Goal: Task Accomplishment & Management: Complete application form

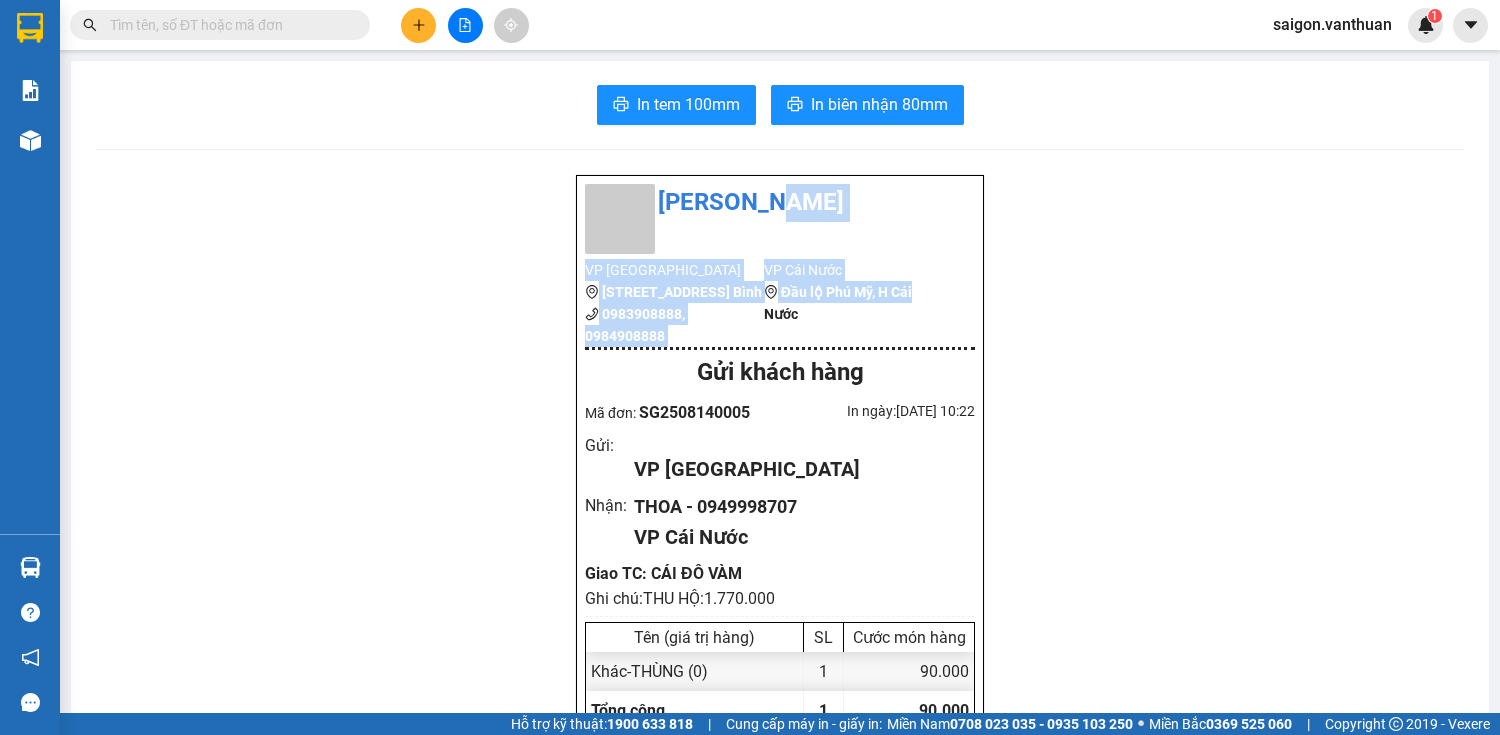
drag, startPoint x: 0, startPoint y: 0, endPoint x: 406, endPoint y: 19, distance: 406.4
click at [406, 19] on button at bounding box center [418, 25] width 35 height 35
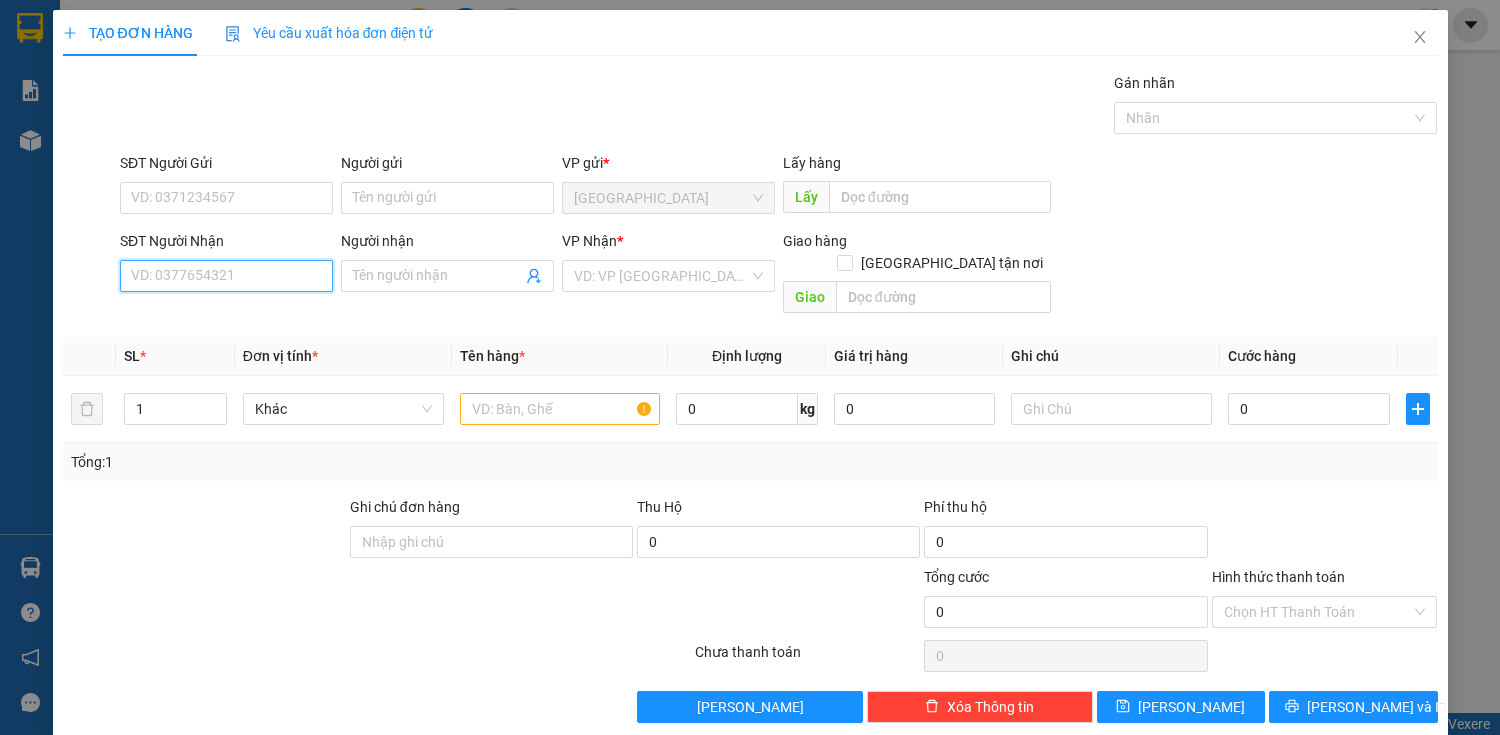
click at [290, 284] on input "SĐT Người Nhận" at bounding box center [226, 276] width 213 height 32
type input "0853769977"
click at [275, 304] on div "0853769977 - TUYET" at bounding box center [224, 315] width 187 height 22
type input "TUYET"
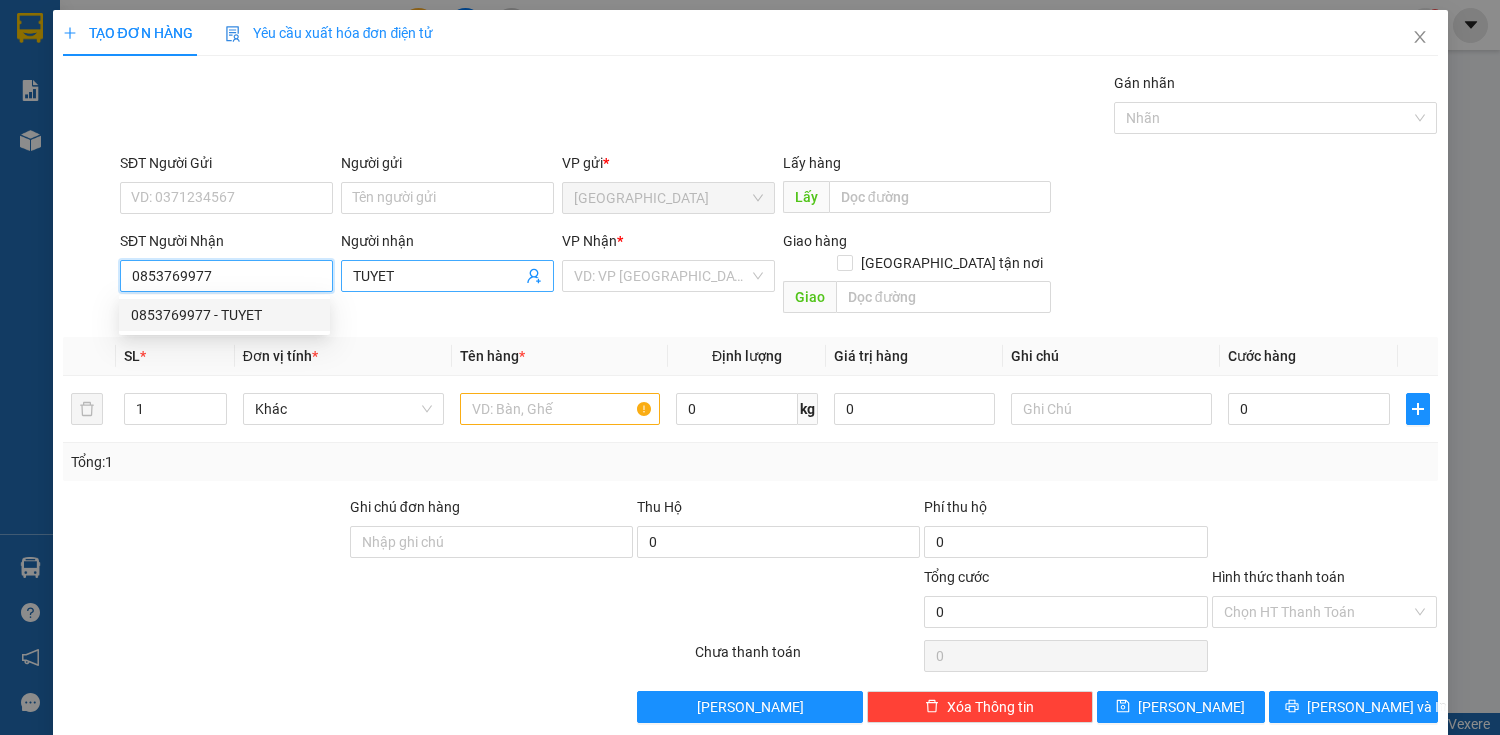
type input "50.000"
type input "0853769977"
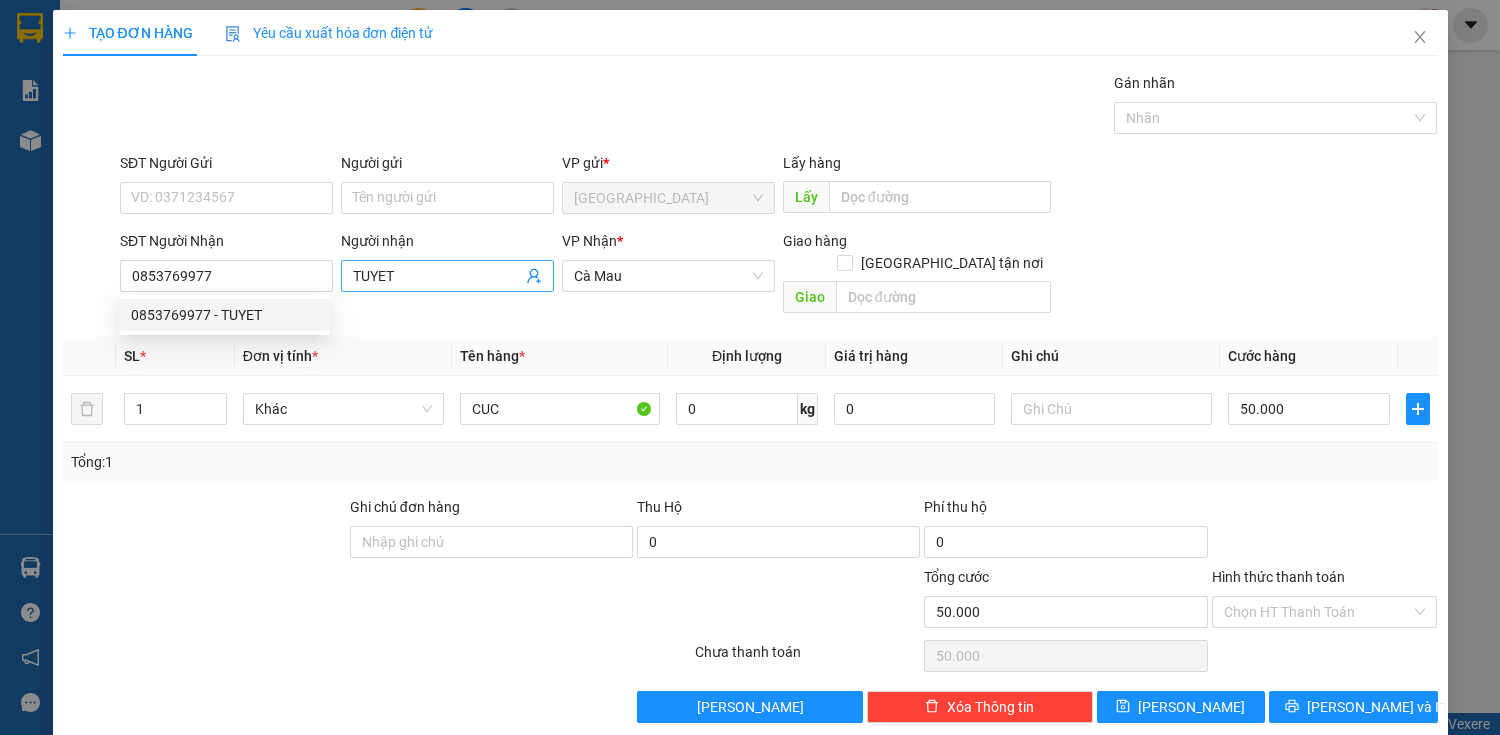
click at [445, 271] on input "TUYET" at bounding box center [437, 276] width 169 height 22
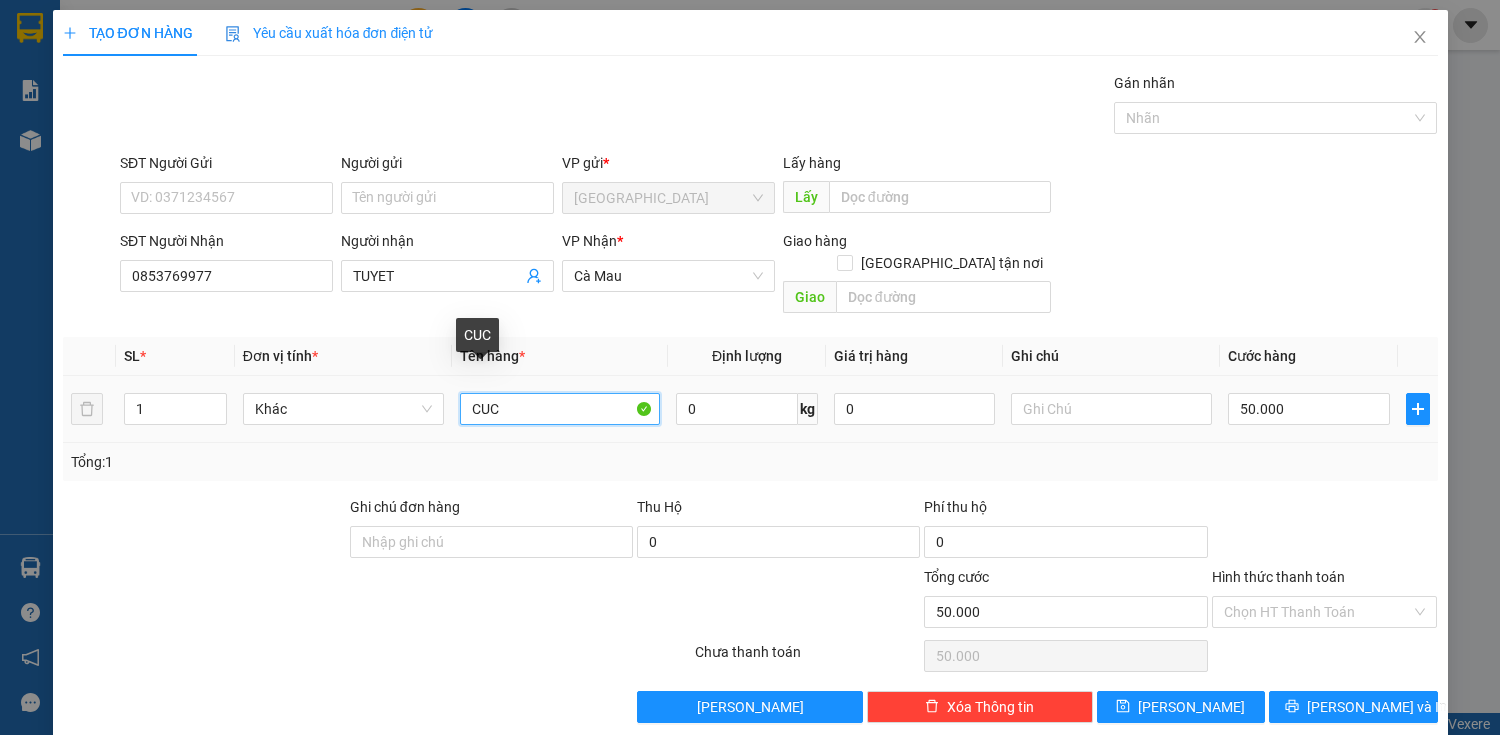
click at [605, 396] on input "CUC" at bounding box center [560, 409] width 201 height 32
type input "C"
type input "BAO"
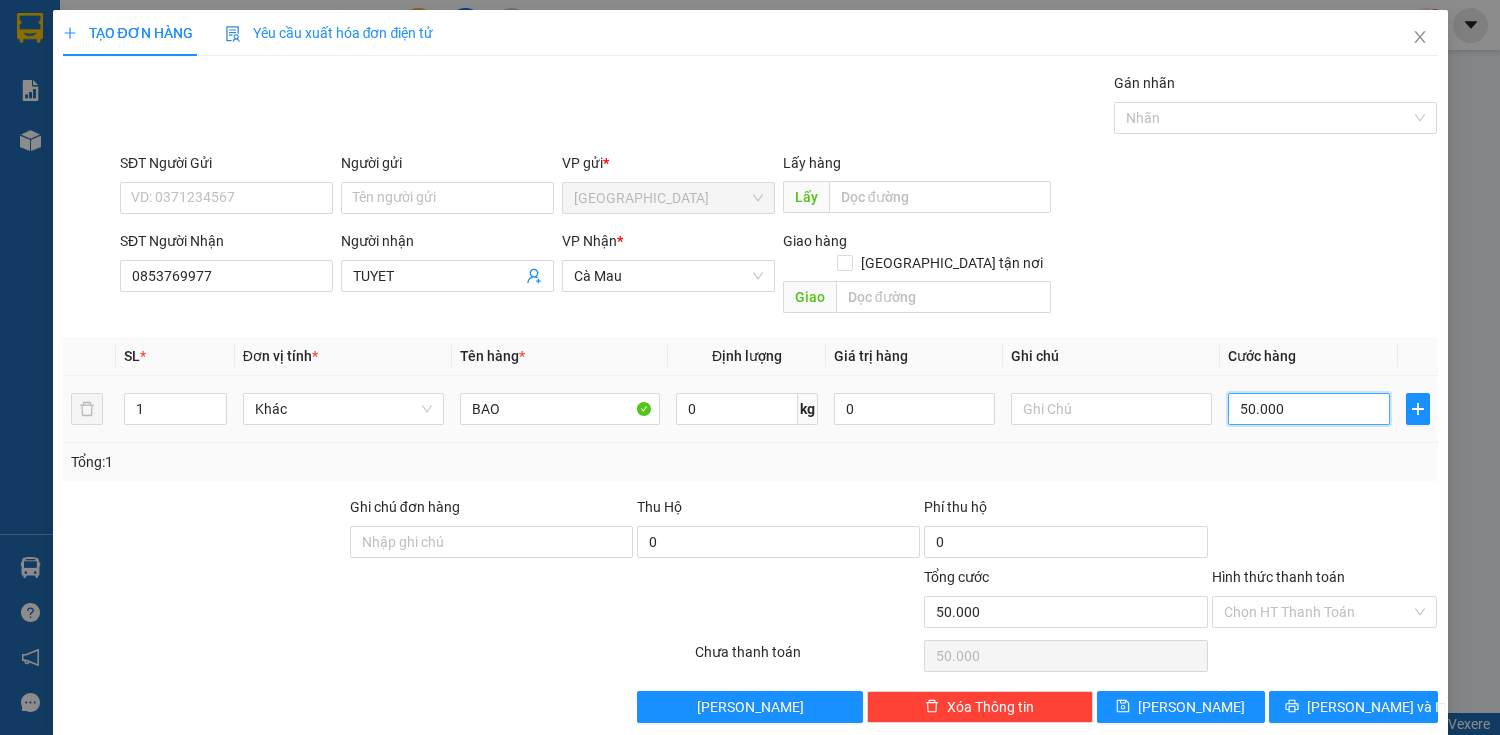
click at [1278, 393] on input "50.000" at bounding box center [1308, 409] width 161 height 32
type input "0"
type input "80"
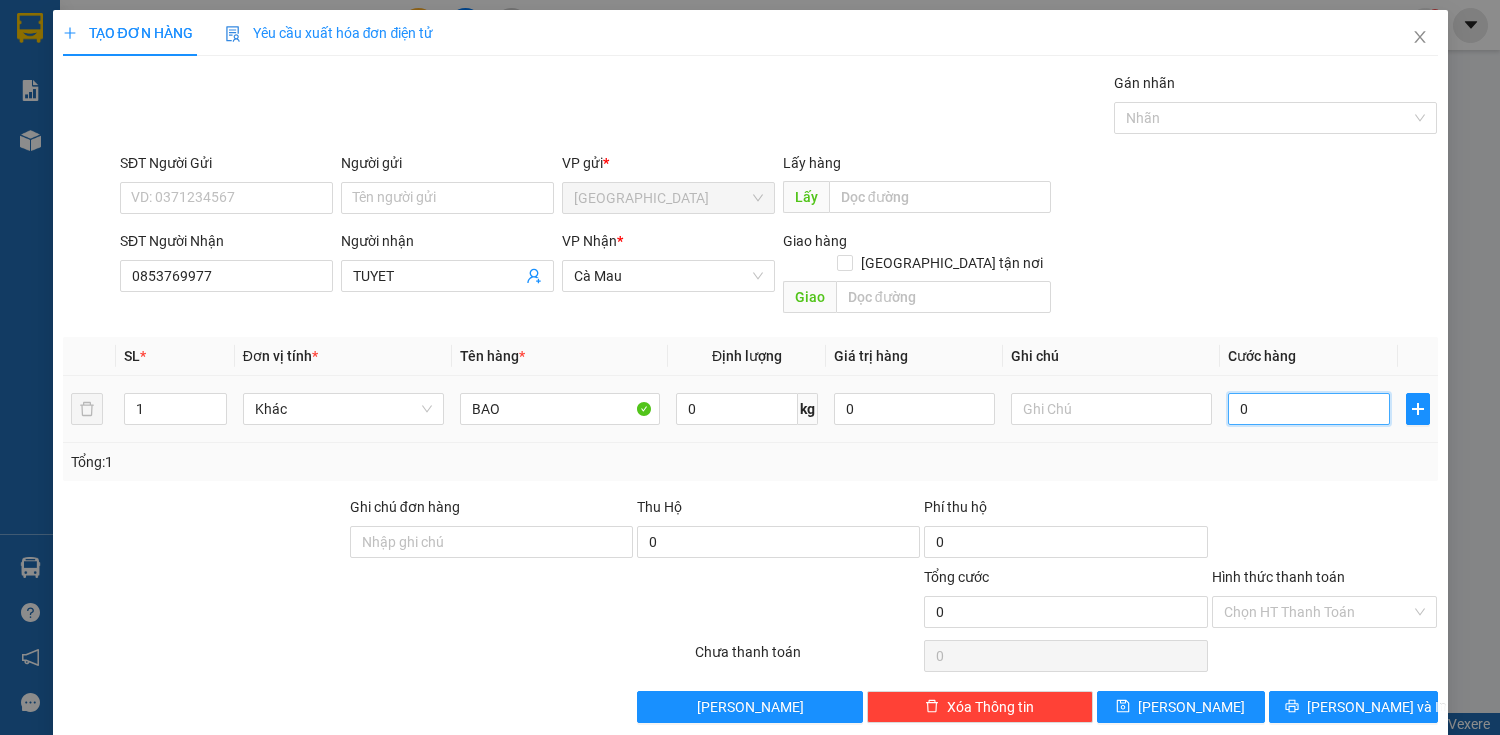
type input "80"
type input "800"
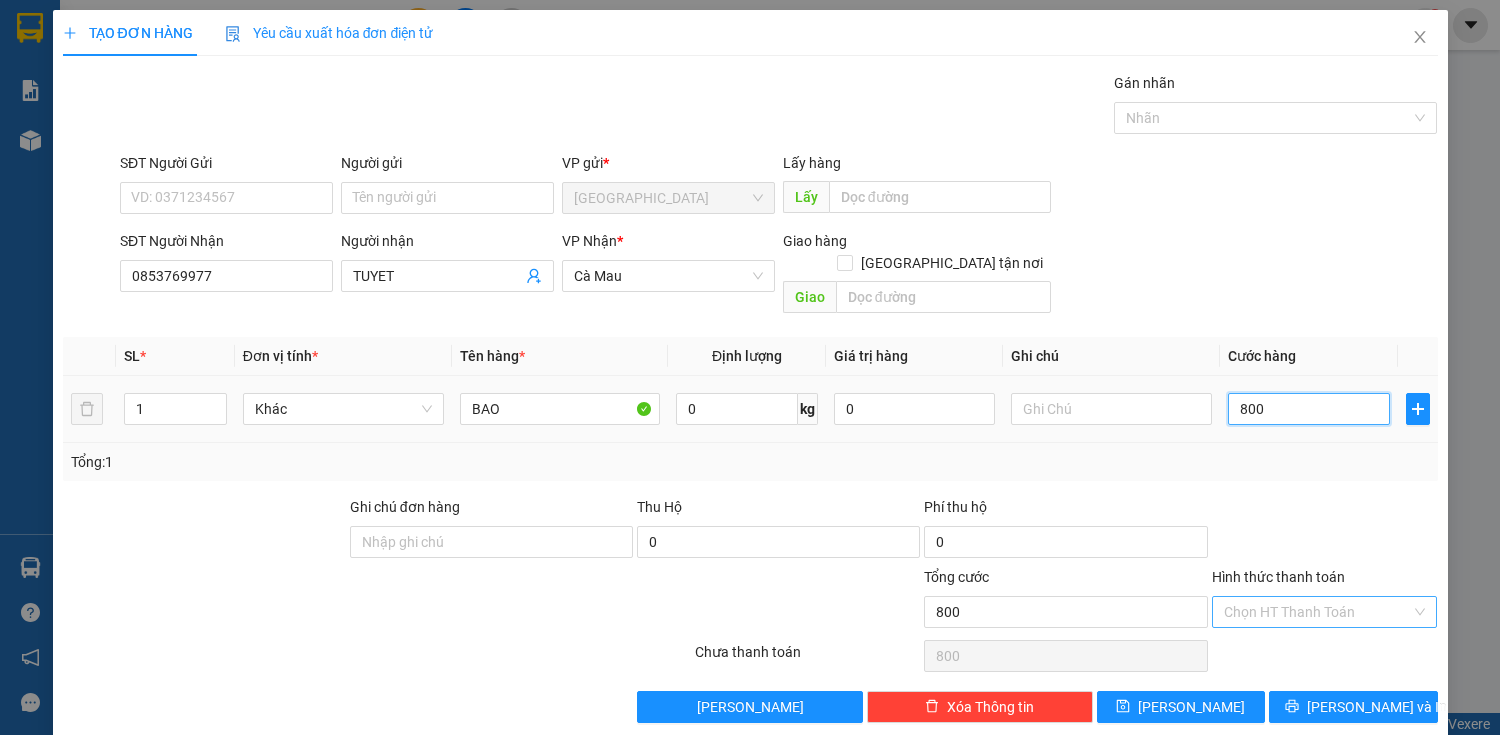
type input "8.000"
type input "80.000"
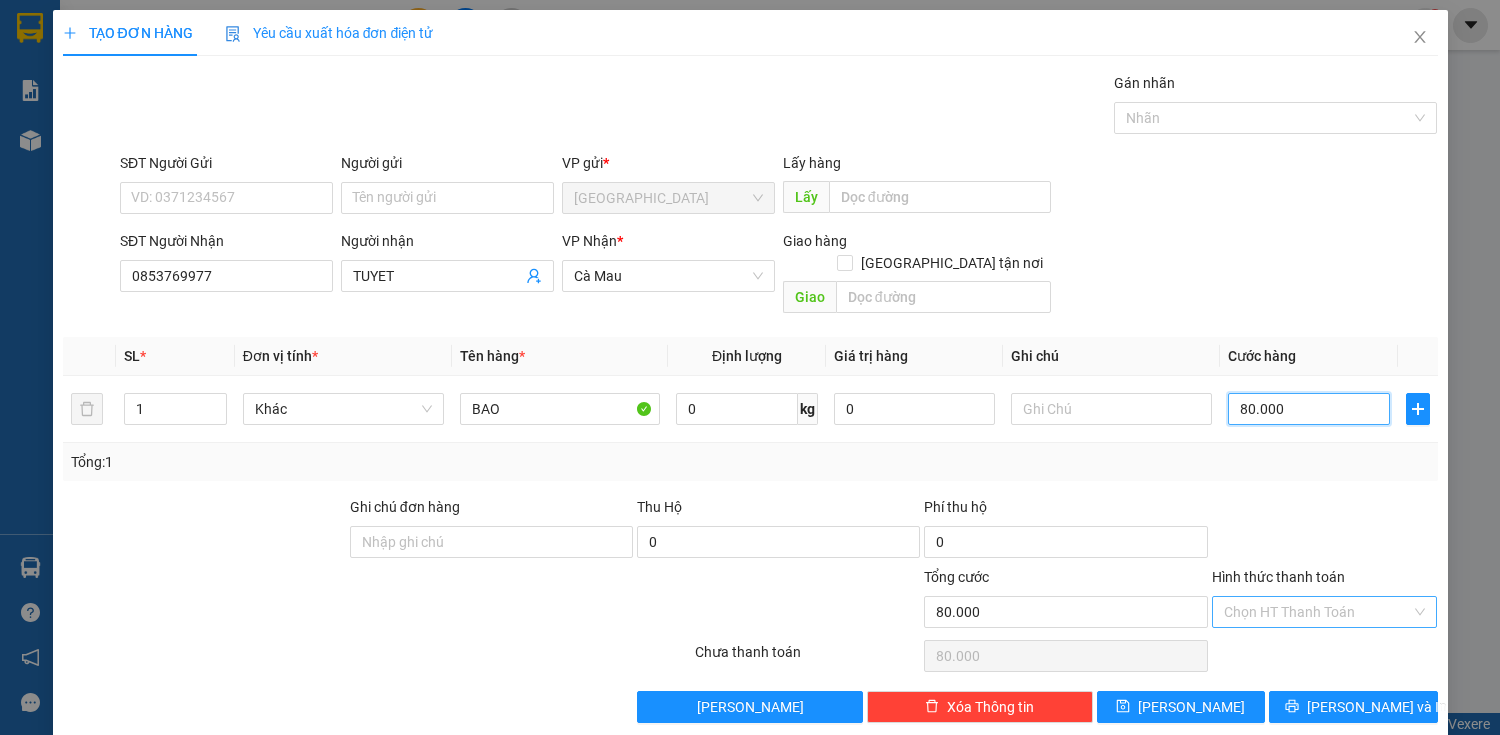
type input "80.000"
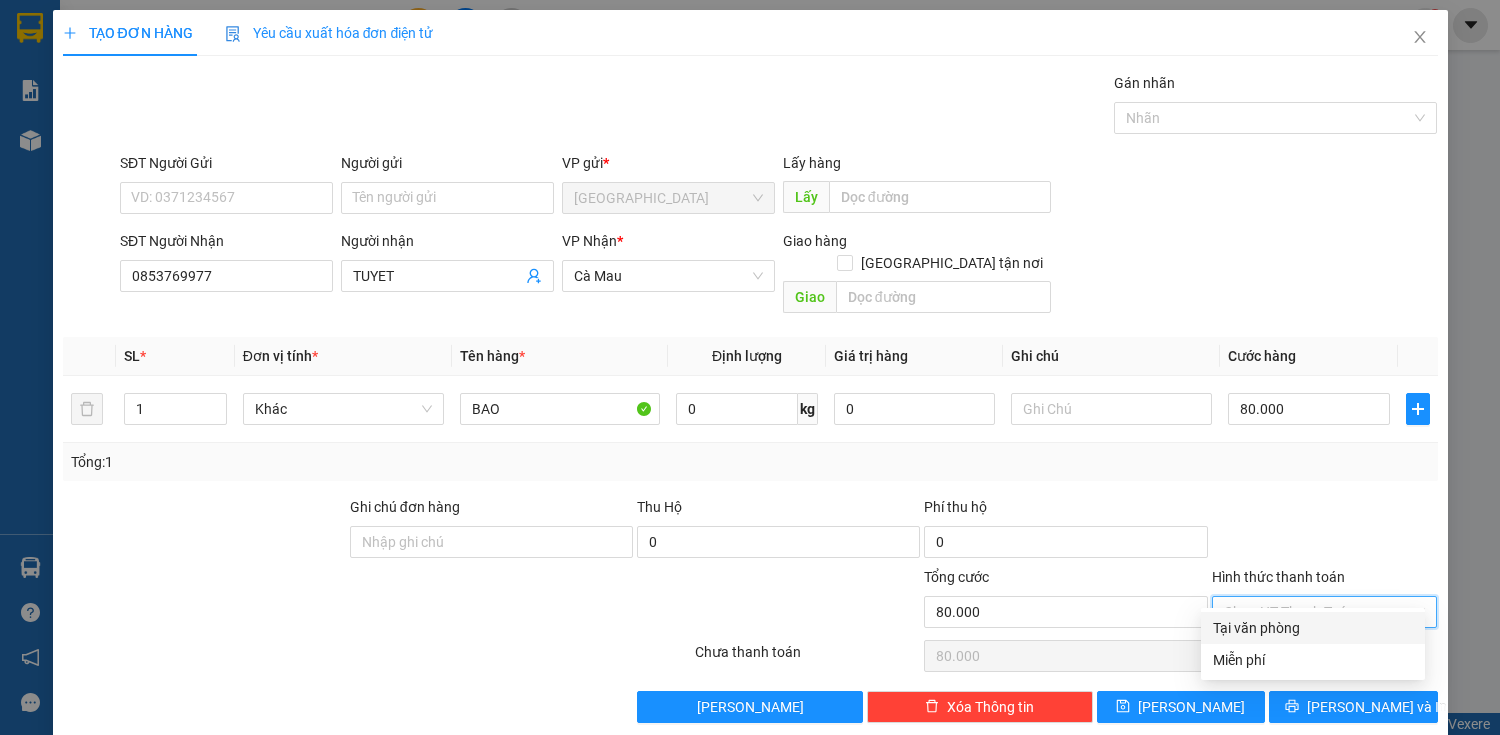
click at [1305, 597] on input "Hình thức thanh toán" at bounding box center [1318, 612] width 188 height 30
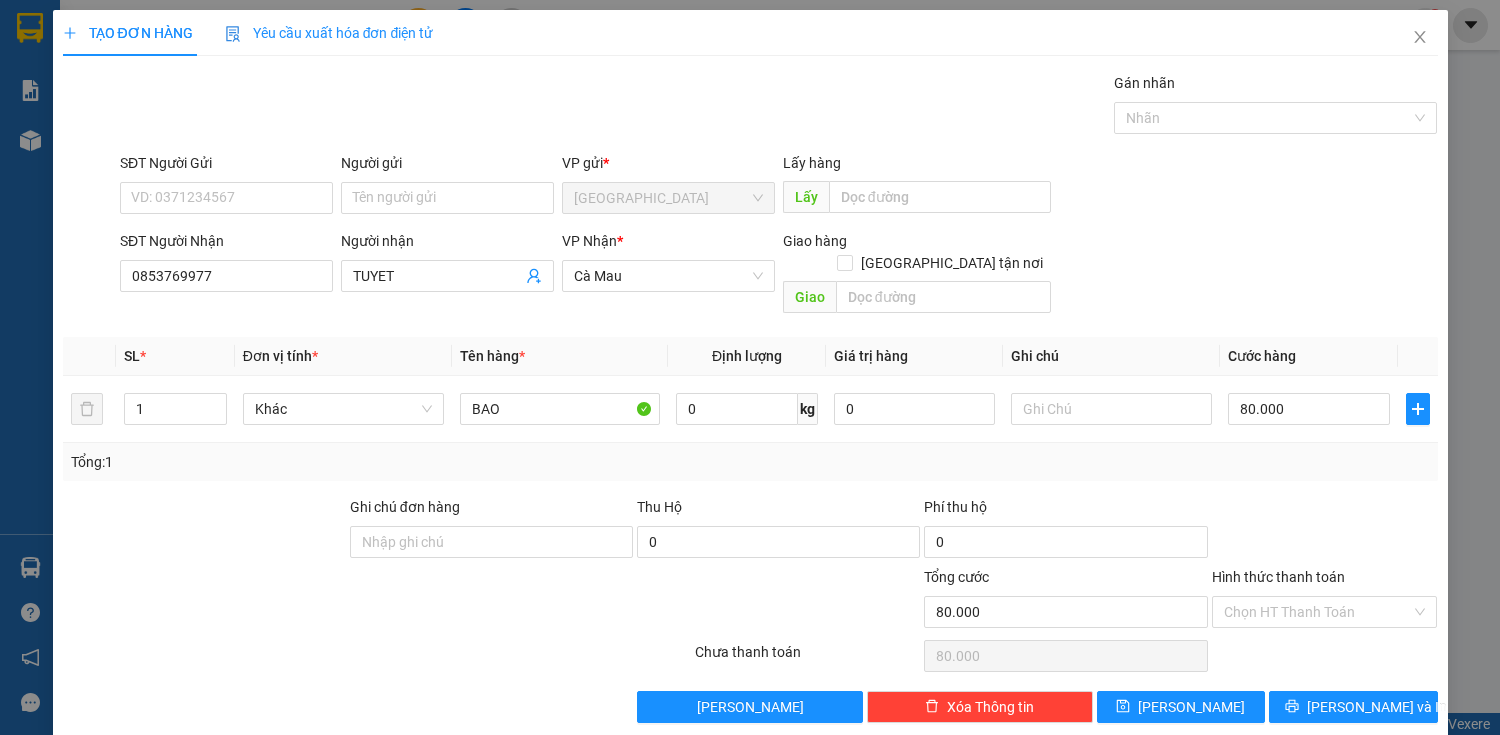
click at [1298, 513] on div at bounding box center [1325, 531] width 230 height 70
click at [1350, 696] on span "[PERSON_NAME] và In" at bounding box center [1377, 707] width 140 height 22
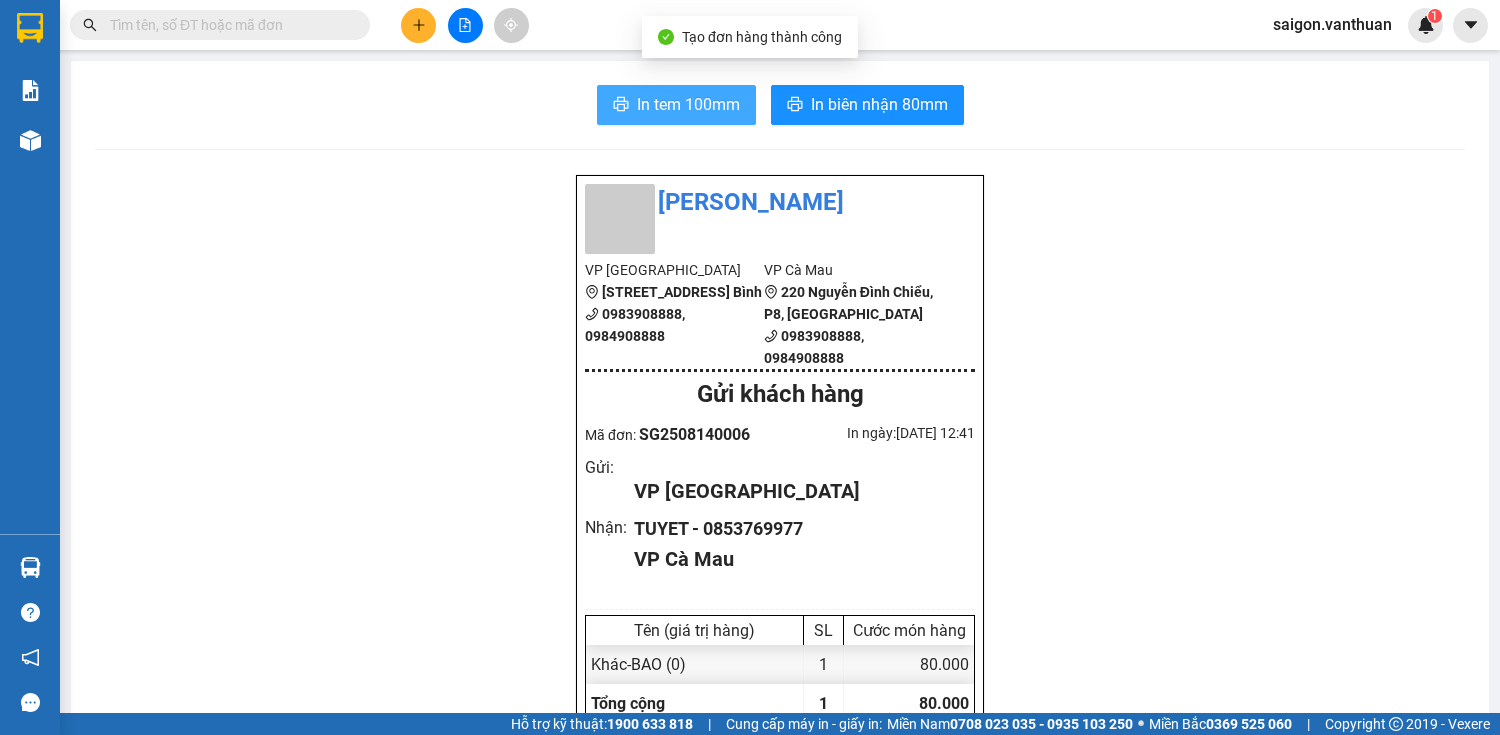
click at [702, 109] on span "In tem 100mm" at bounding box center [688, 104] width 103 height 25
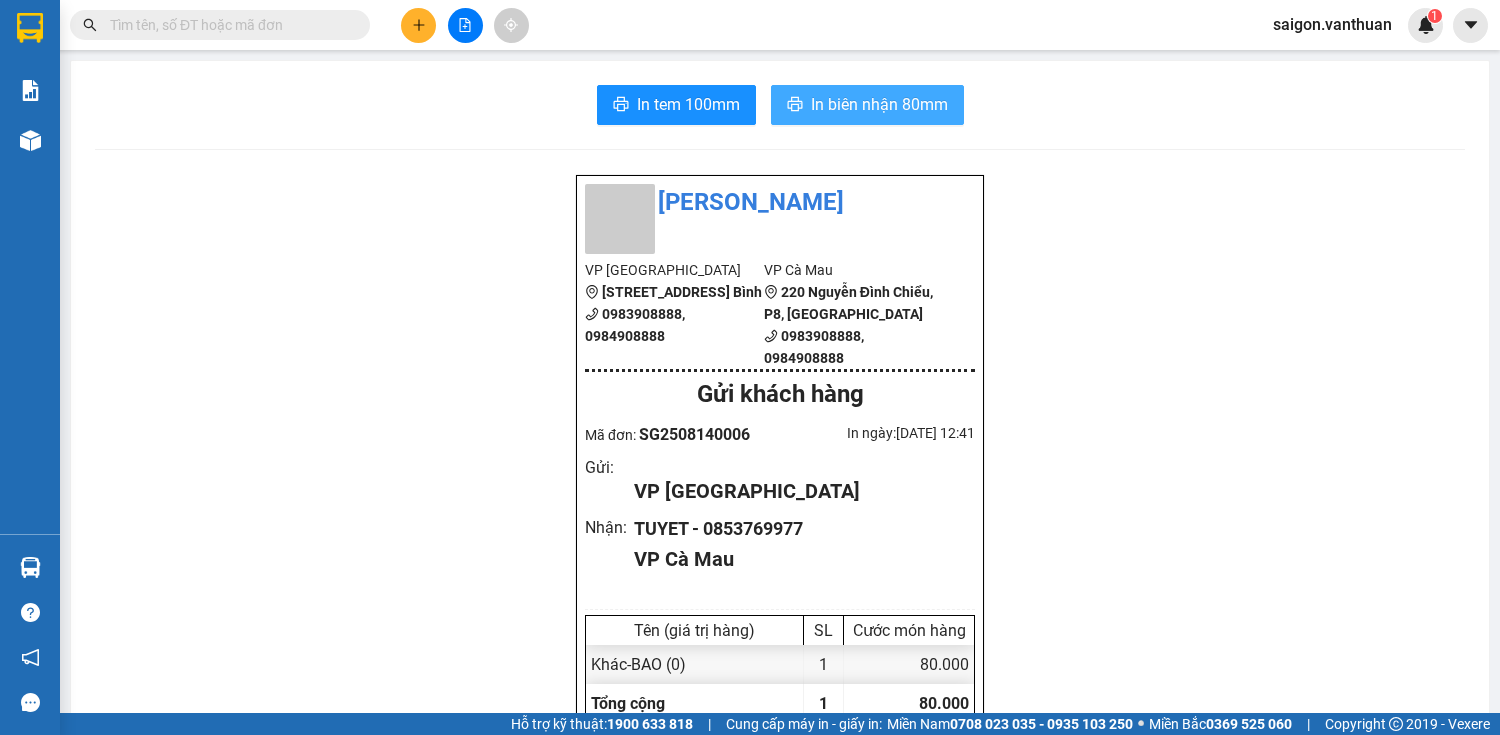
click at [868, 108] on span "In biên nhận 80mm" at bounding box center [879, 104] width 137 height 25
click at [424, 26] on icon "plus" at bounding box center [419, 25] width 14 height 14
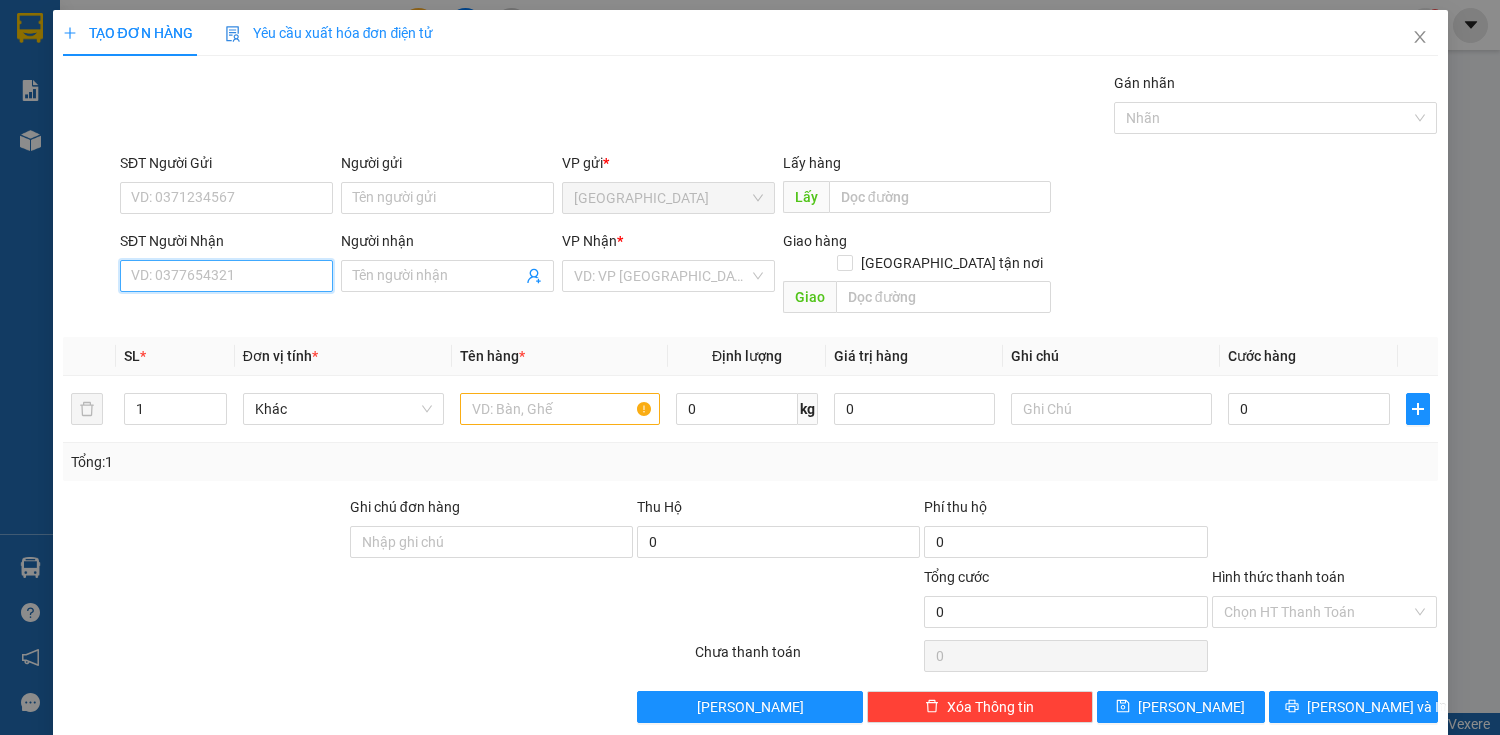
click at [236, 274] on input "SĐT Người Nhận" at bounding box center [226, 276] width 213 height 32
type input "0833520530"
drag, startPoint x: 290, startPoint y: 320, endPoint x: 302, endPoint y: 313, distance: 13.9
click at [290, 320] on div "0833520530 - KHANH" at bounding box center [224, 315] width 187 height 22
type input "KHANH"
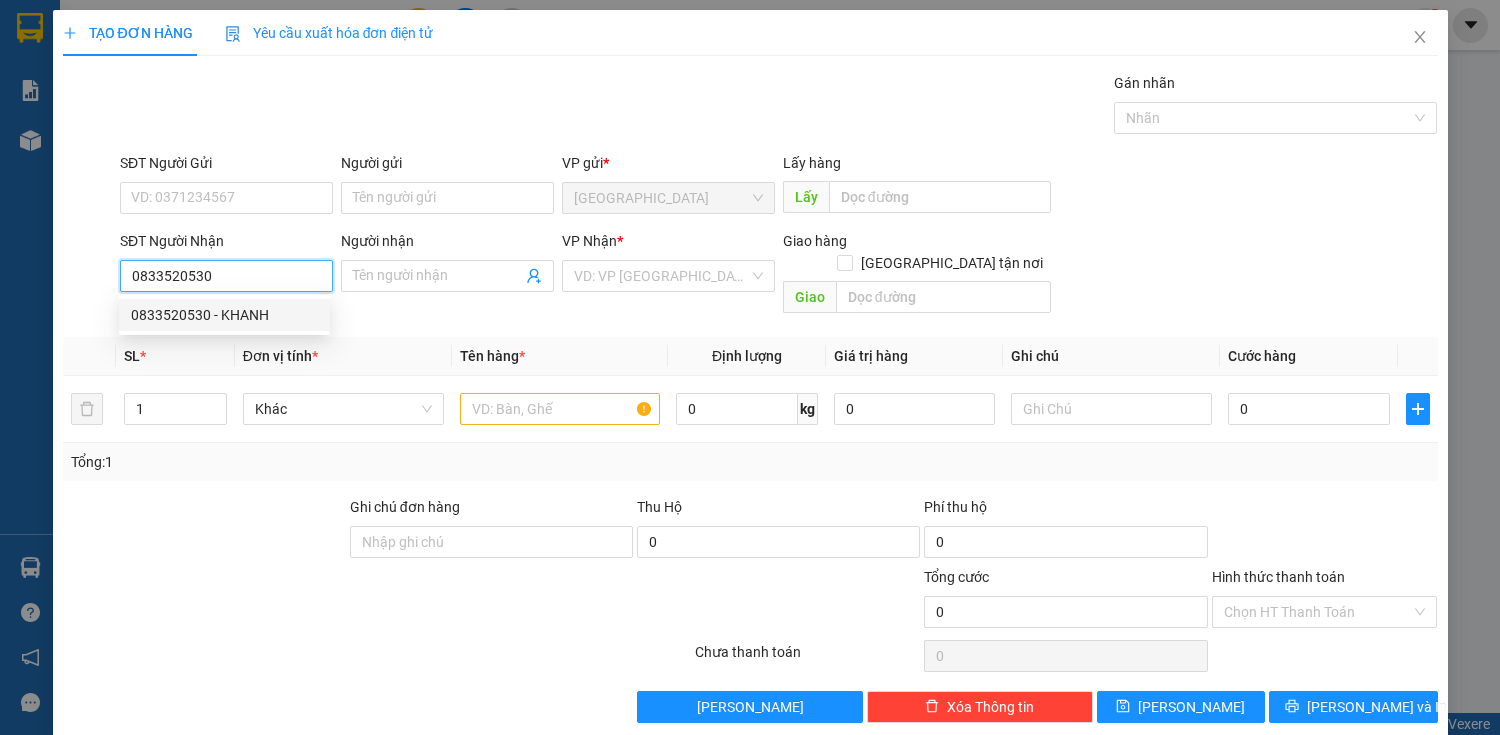
checkbox input "true"
type input "RACH GOC"
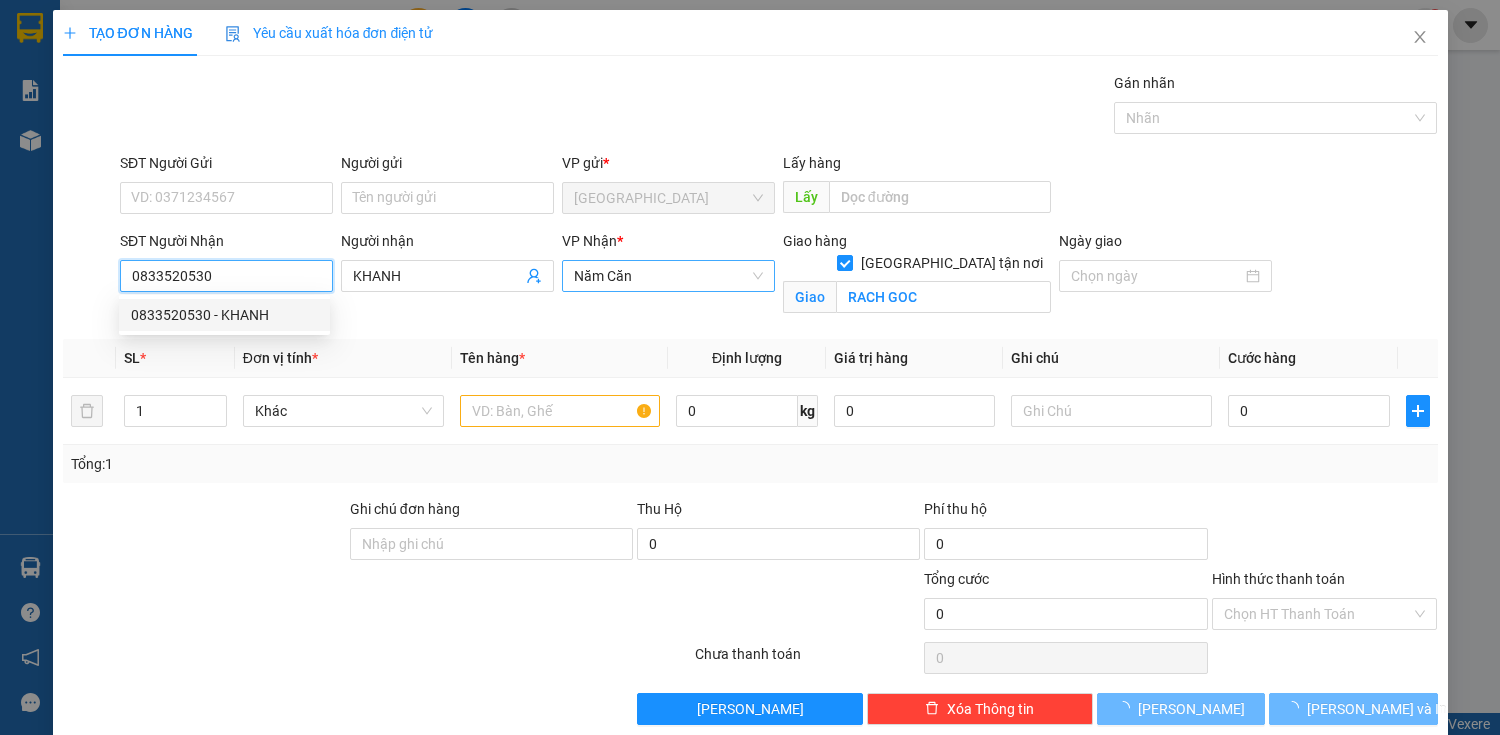
type input "110.000"
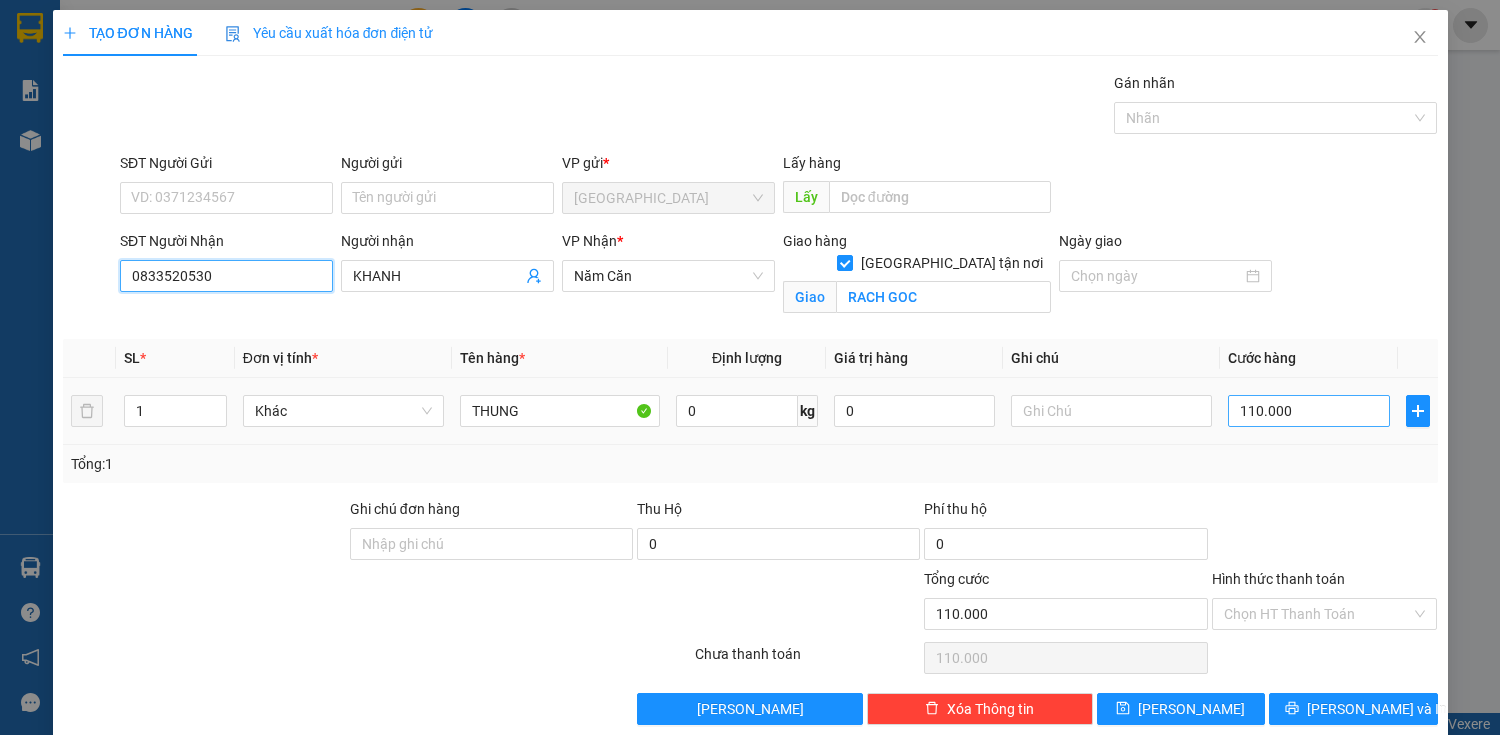
type input "0833520530"
type input "0"
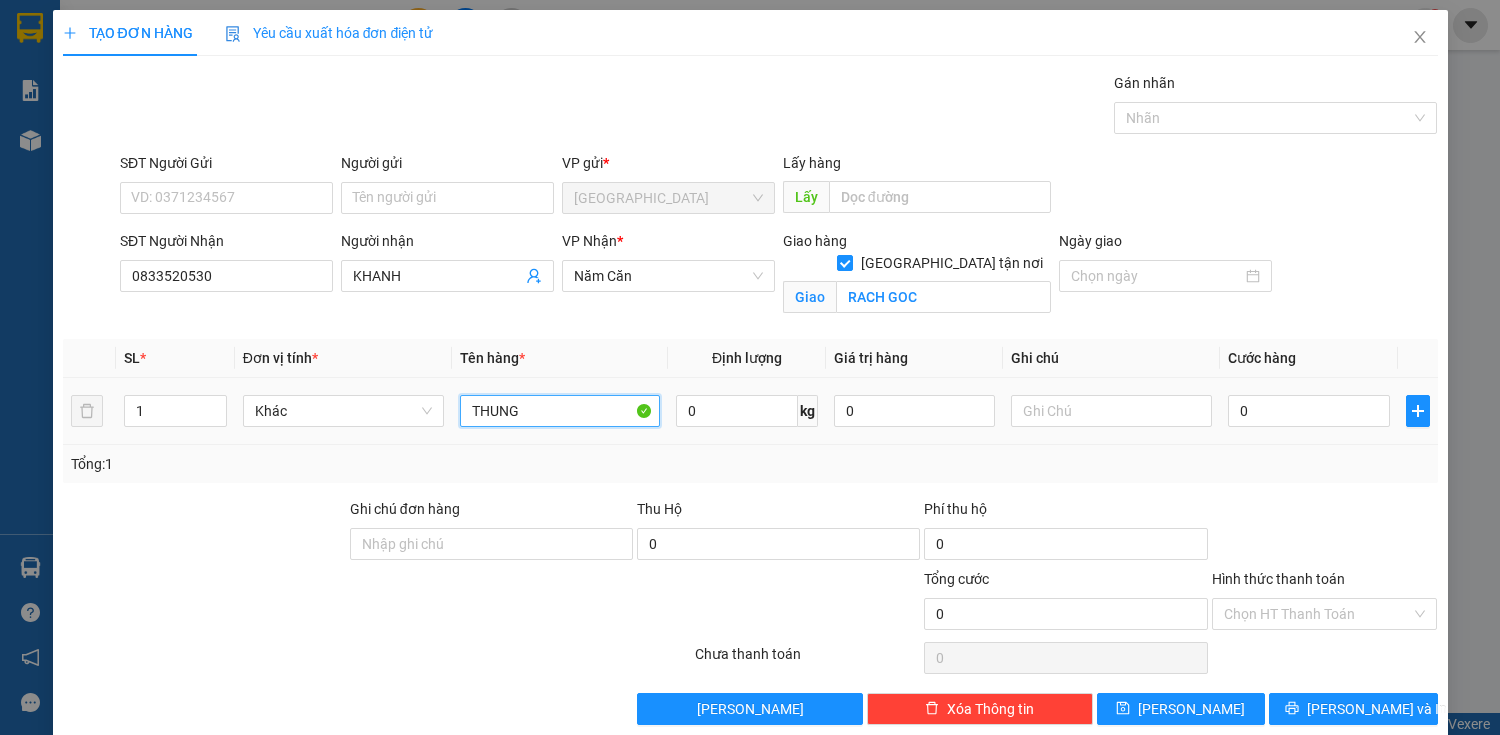
click at [608, 405] on input "THUNG" at bounding box center [560, 411] width 201 height 32
type input "T"
type input "BỌC"
click at [1267, 413] on input "0" at bounding box center [1308, 411] width 161 height 32
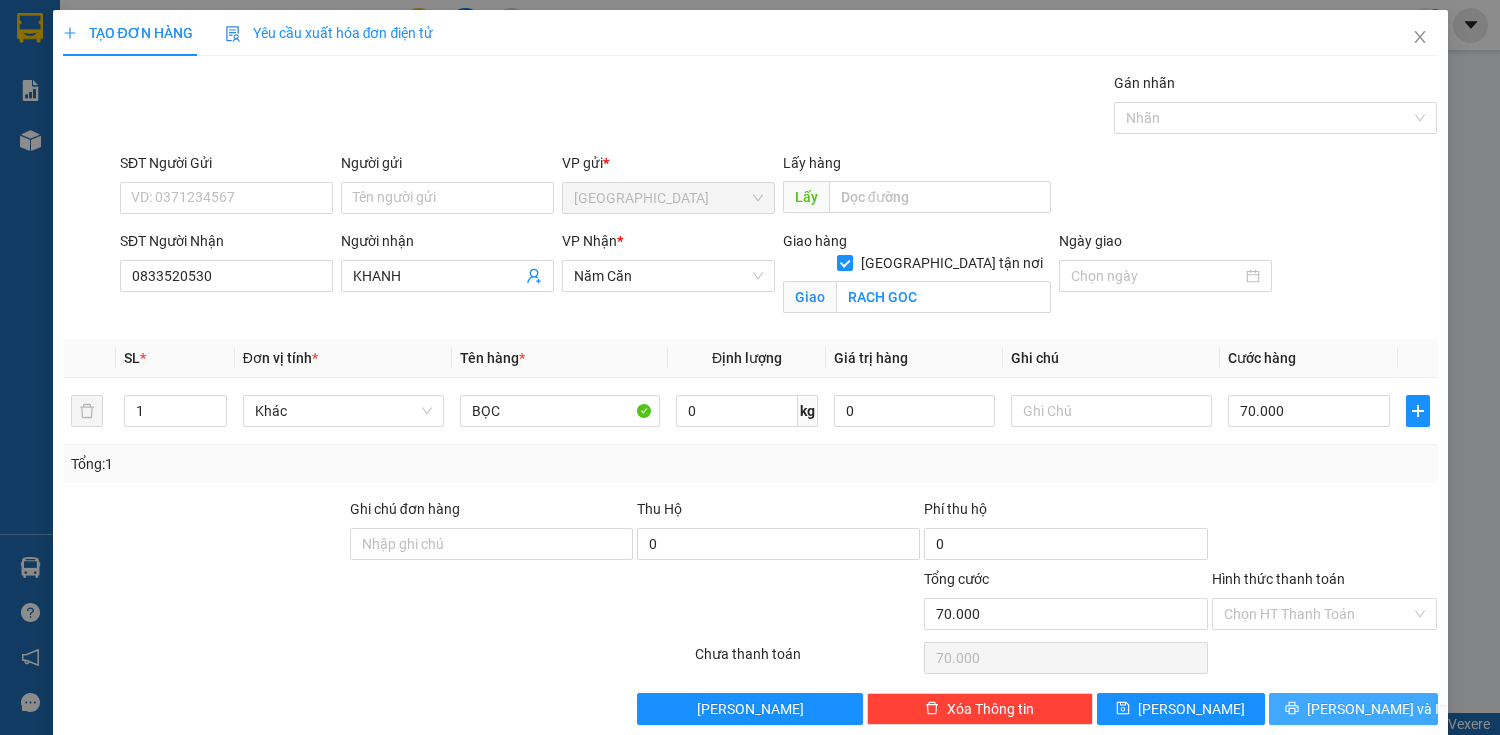
click at [1333, 698] on span "[PERSON_NAME] và In" at bounding box center [1377, 709] width 140 height 22
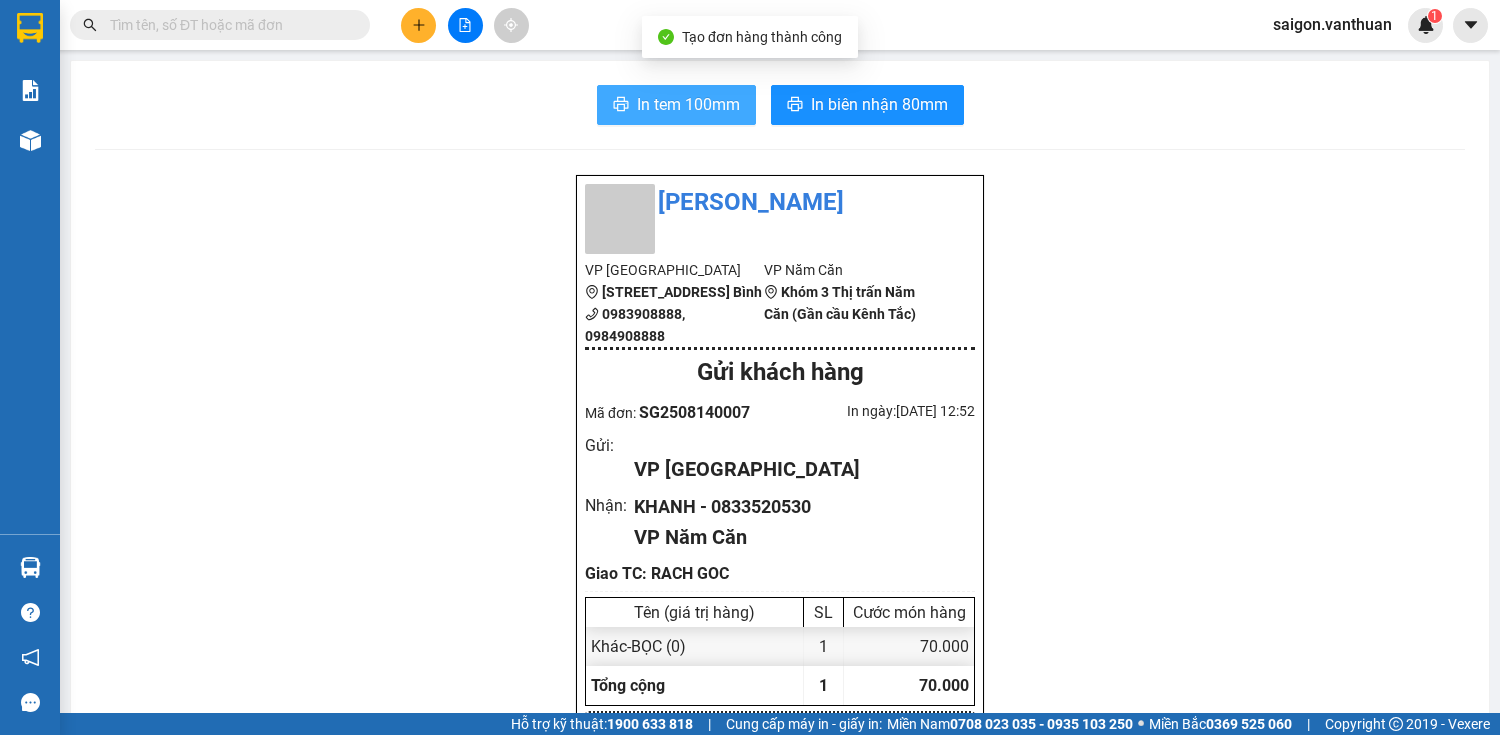
click at [673, 102] on span "In tem 100mm" at bounding box center [688, 104] width 103 height 25
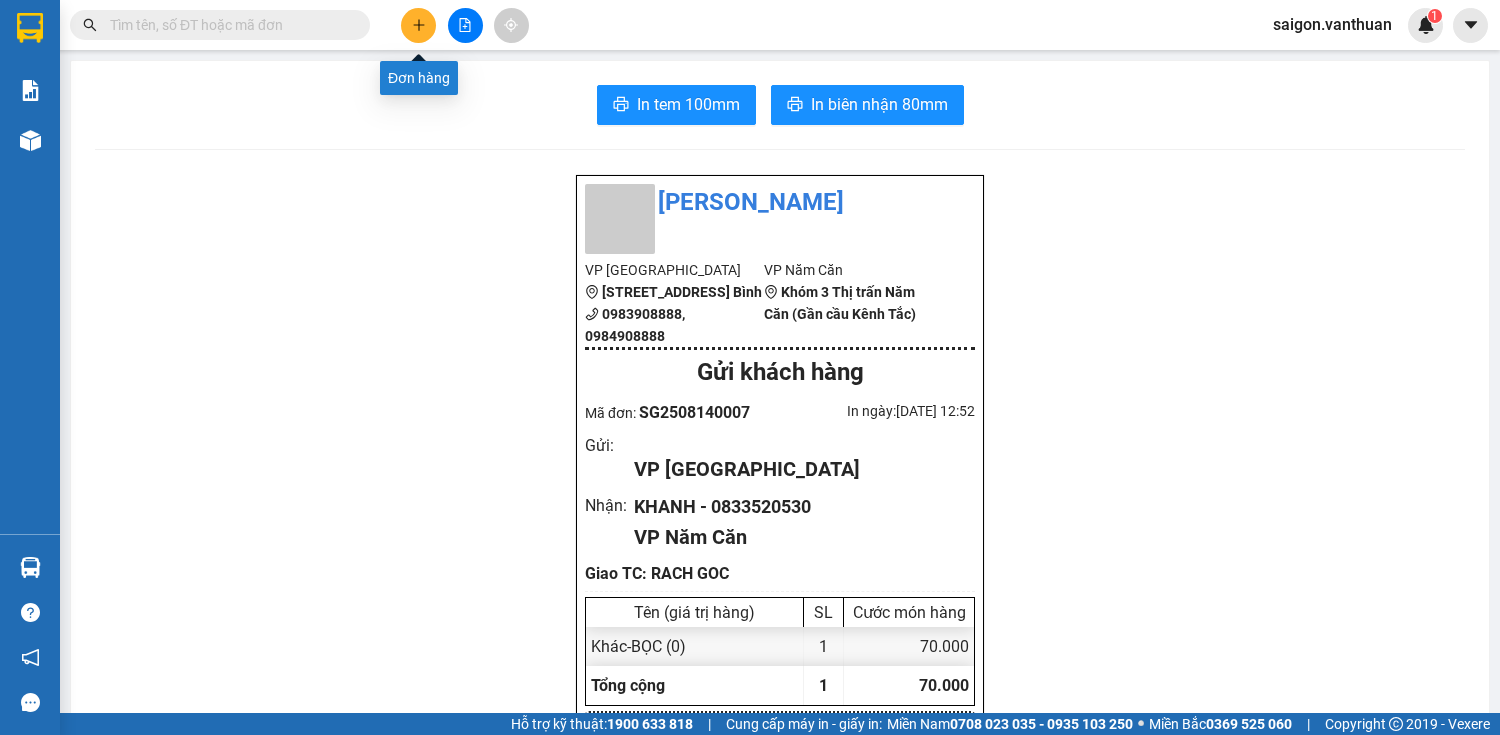
click at [419, 26] on icon "plus" at bounding box center [418, 24] width 1 height 11
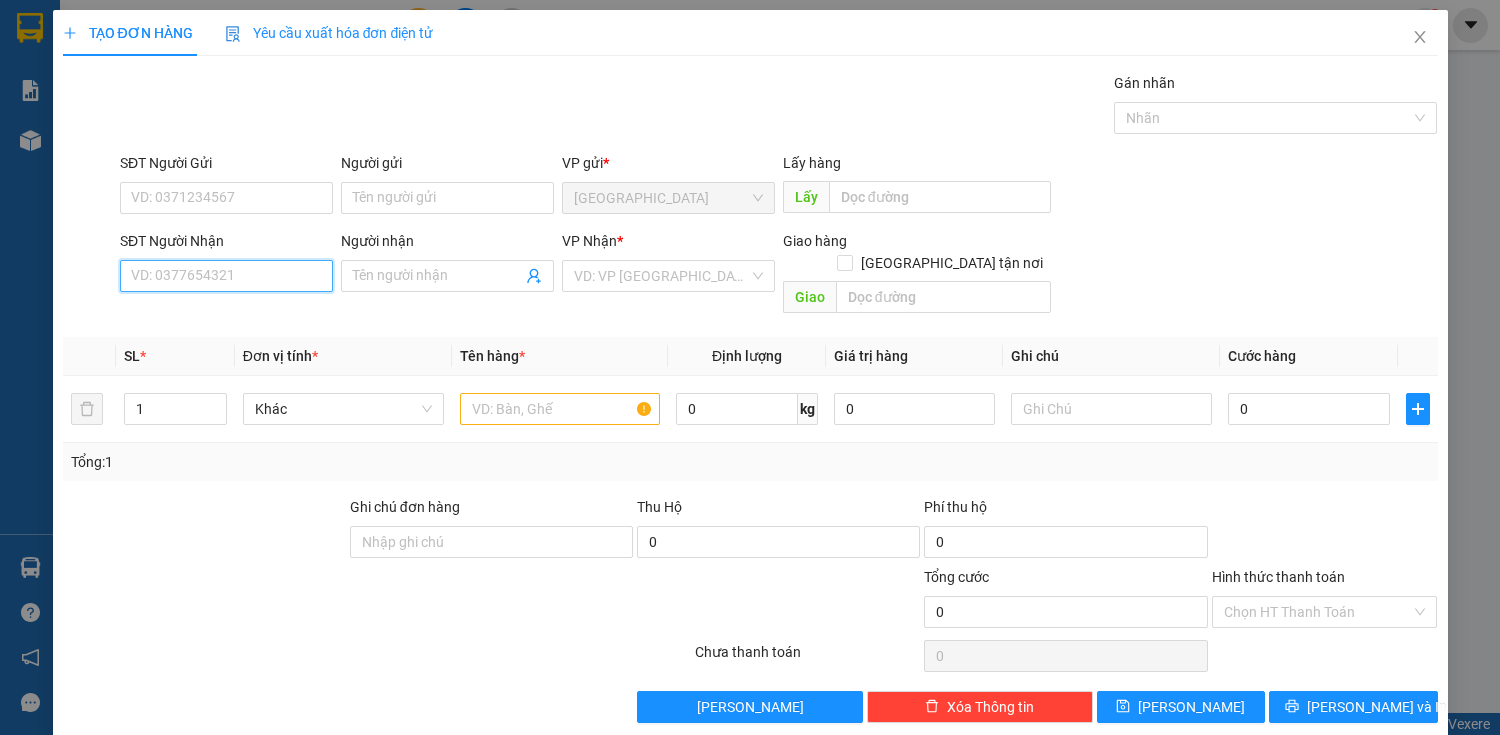
click at [276, 285] on input "SĐT Người Nhận" at bounding box center [226, 276] width 213 height 32
type input "0918606837"
drag, startPoint x: 353, startPoint y: 247, endPoint x: 390, endPoint y: 278, distance: 48.3
click at [379, 268] on div "Người nhận Tên người nhận" at bounding box center [447, 265] width 213 height 70
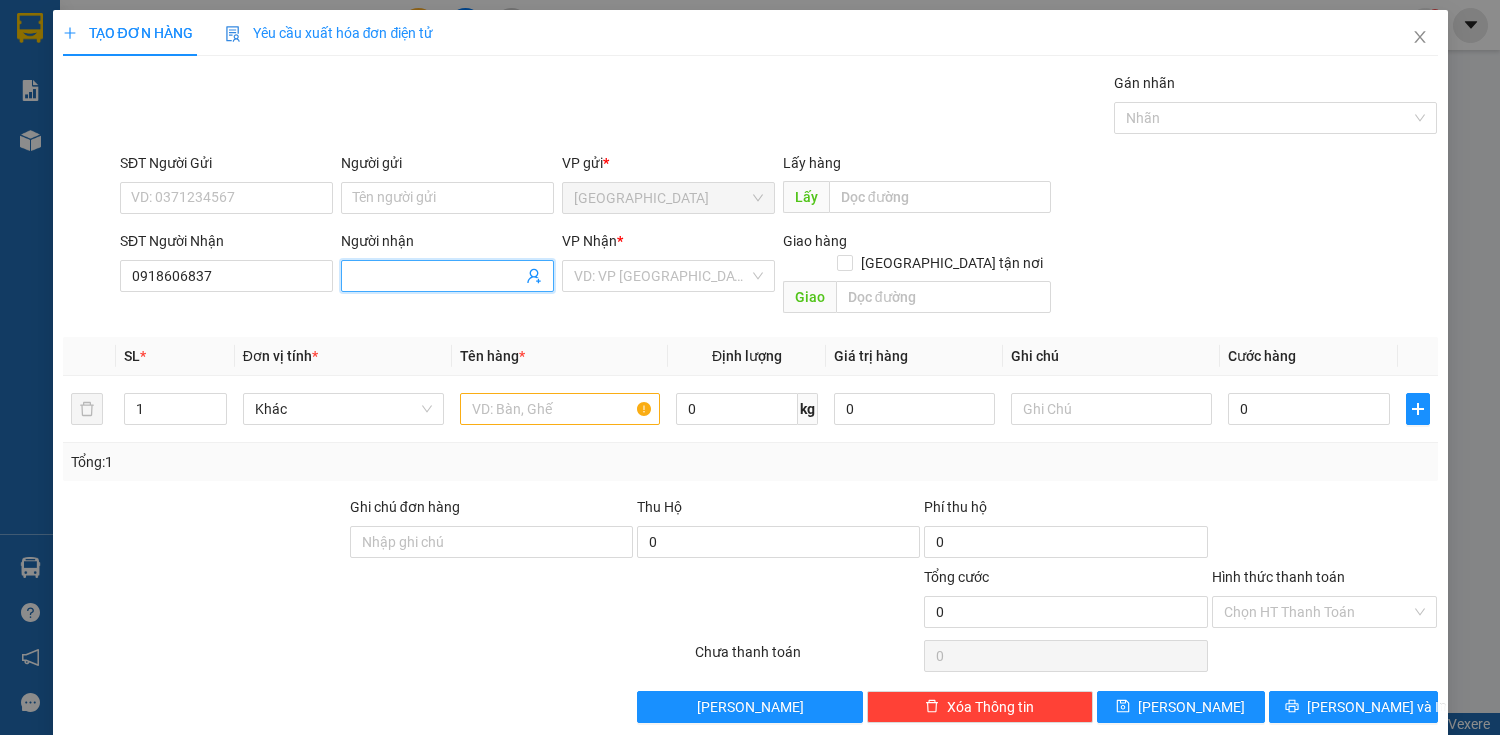
drag, startPoint x: 390, startPoint y: 278, endPoint x: 392, endPoint y: 298, distance: 20.1
click at [392, 280] on input "Người nhận" at bounding box center [437, 276] width 169 height 22
type input "Ơ"
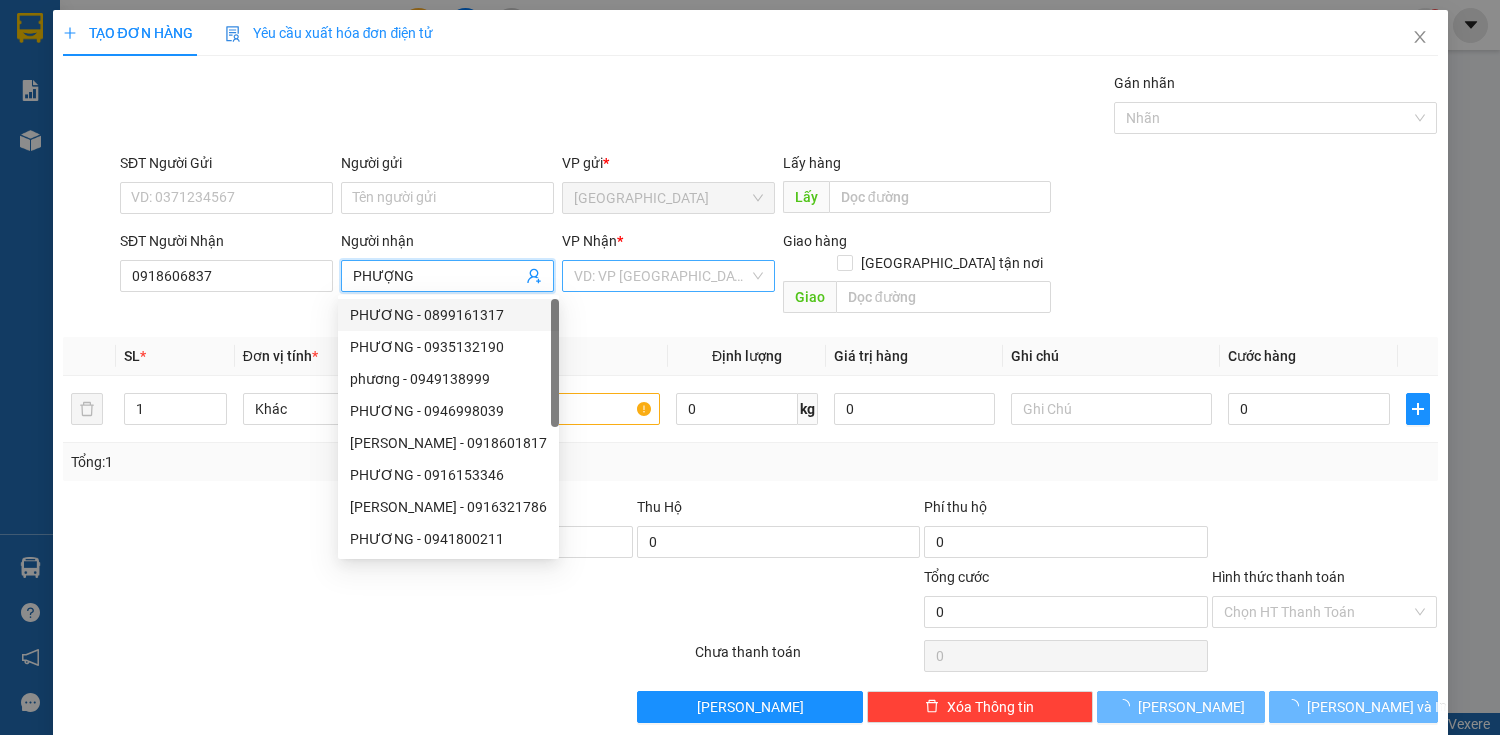
type input "PHƯỢNG"
click at [685, 287] on input "search" at bounding box center [661, 276] width 175 height 30
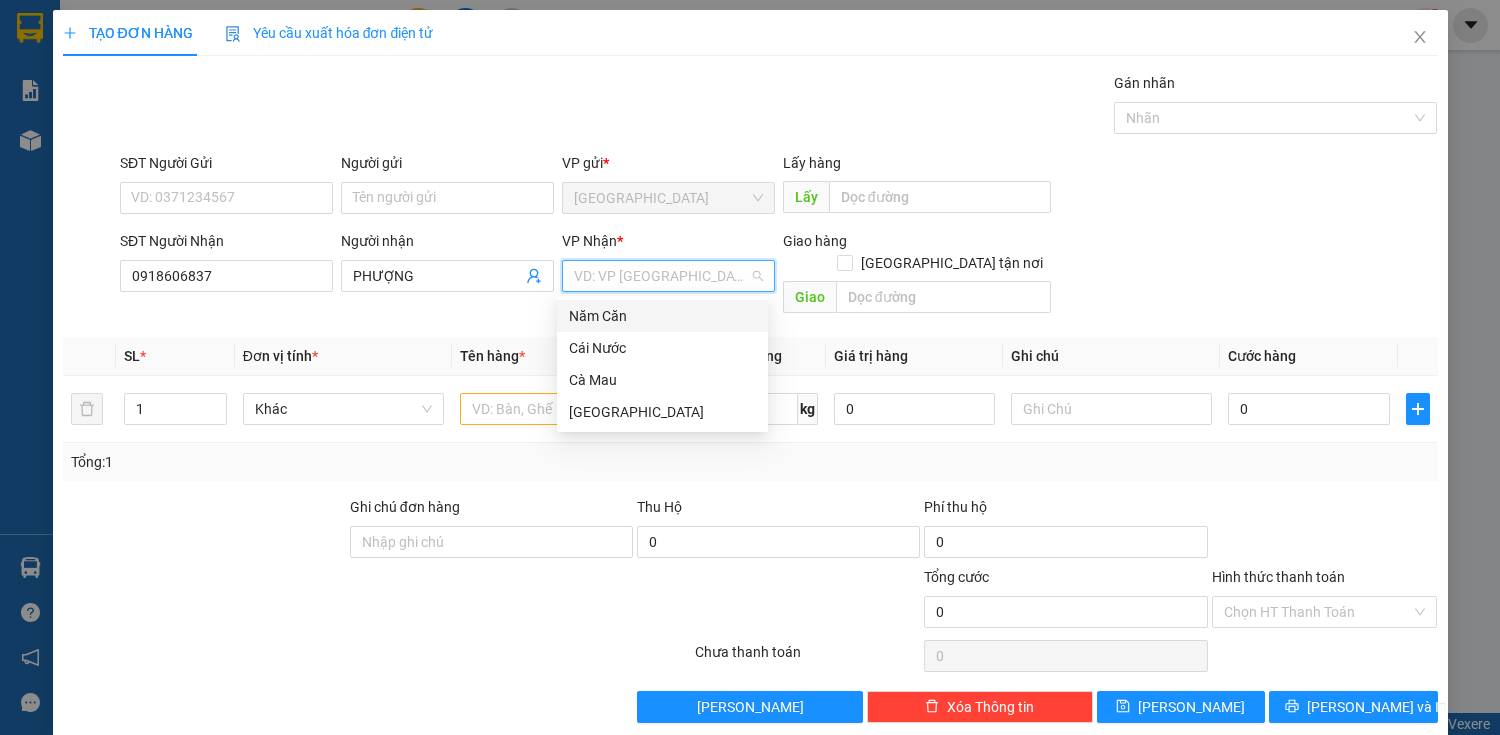
click at [670, 316] on div "Năm Căn" at bounding box center [662, 316] width 187 height 22
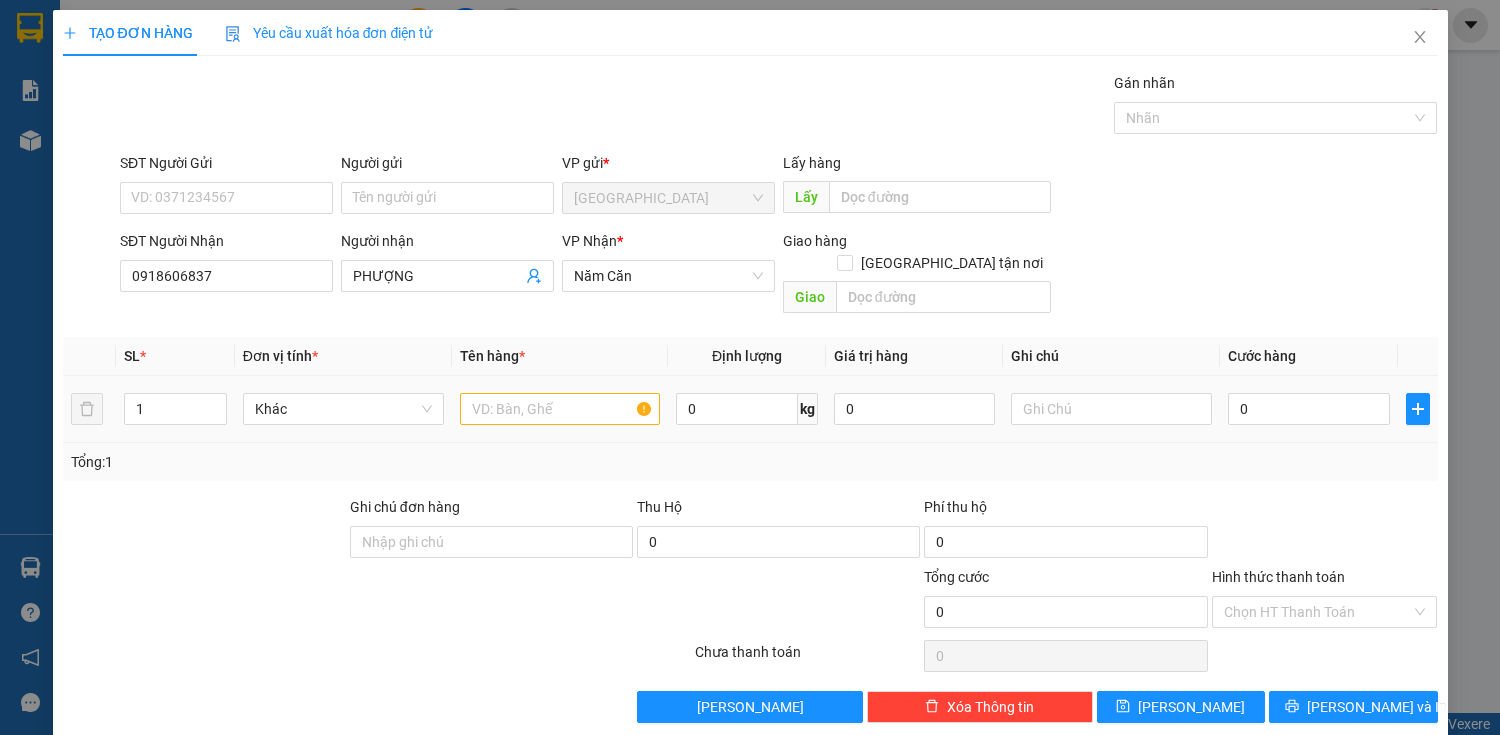
click at [487, 408] on td at bounding box center [560, 409] width 217 height 67
drag, startPoint x: 494, startPoint y: 401, endPoint x: 508, endPoint y: 386, distance: 20.5
click at [495, 401] on input "text" at bounding box center [560, 409] width 201 height 32
type input "THÙNG"
click at [1248, 376] on td "0" at bounding box center [1308, 409] width 177 height 67
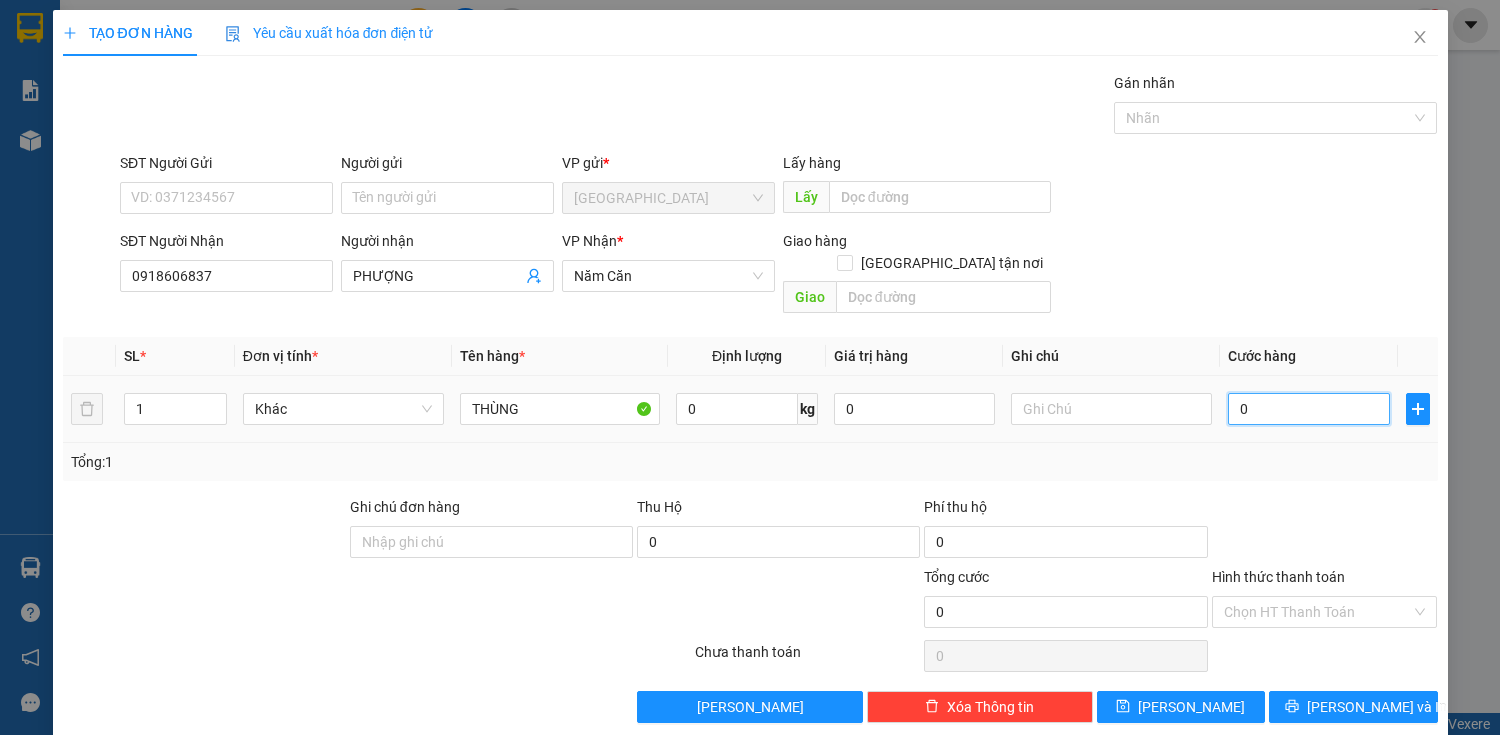
click at [1253, 393] on input "0" at bounding box center [1308, 409] width 161 height 32
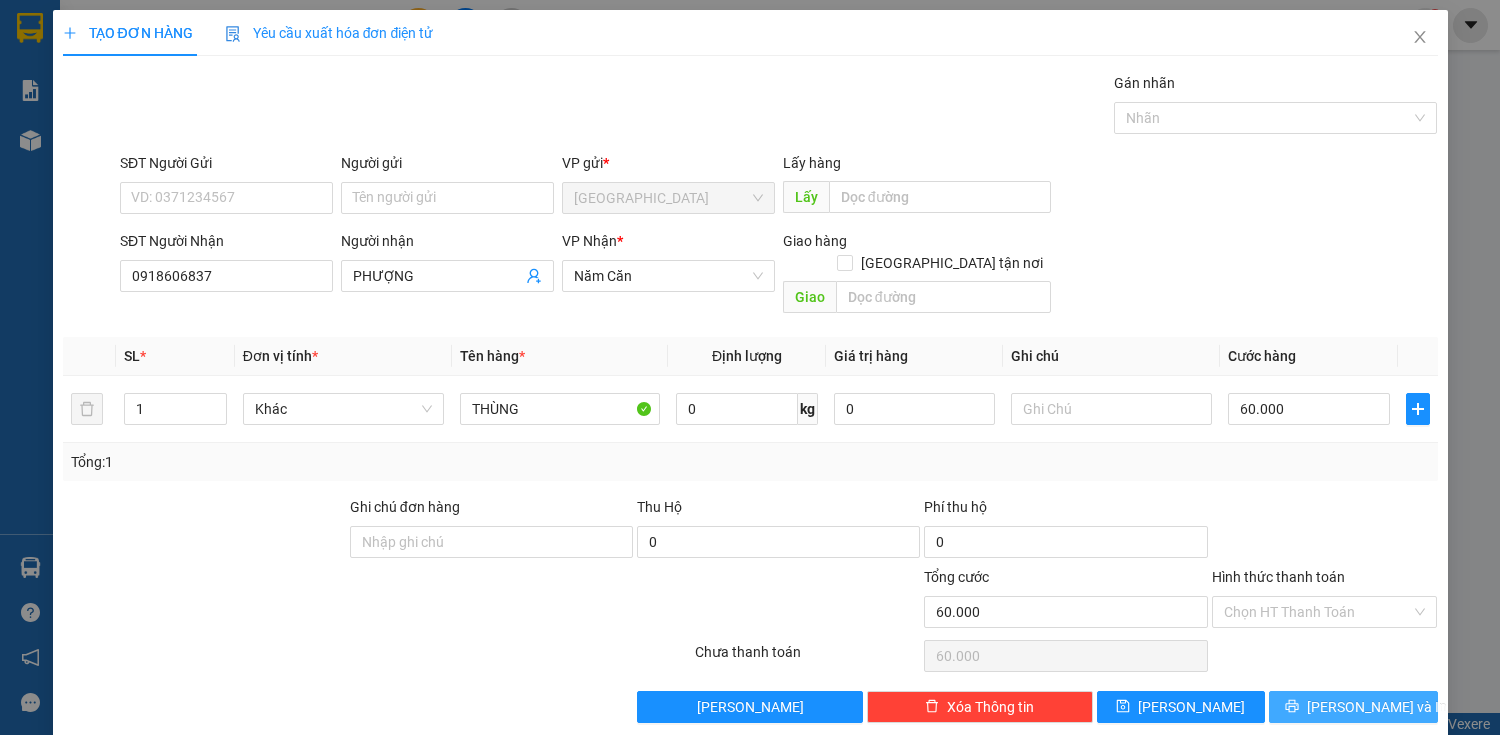
click at [1340, 696] on span "[PERSON_NAME] và In" at bounding box center [1377, 707] width 140 height 22
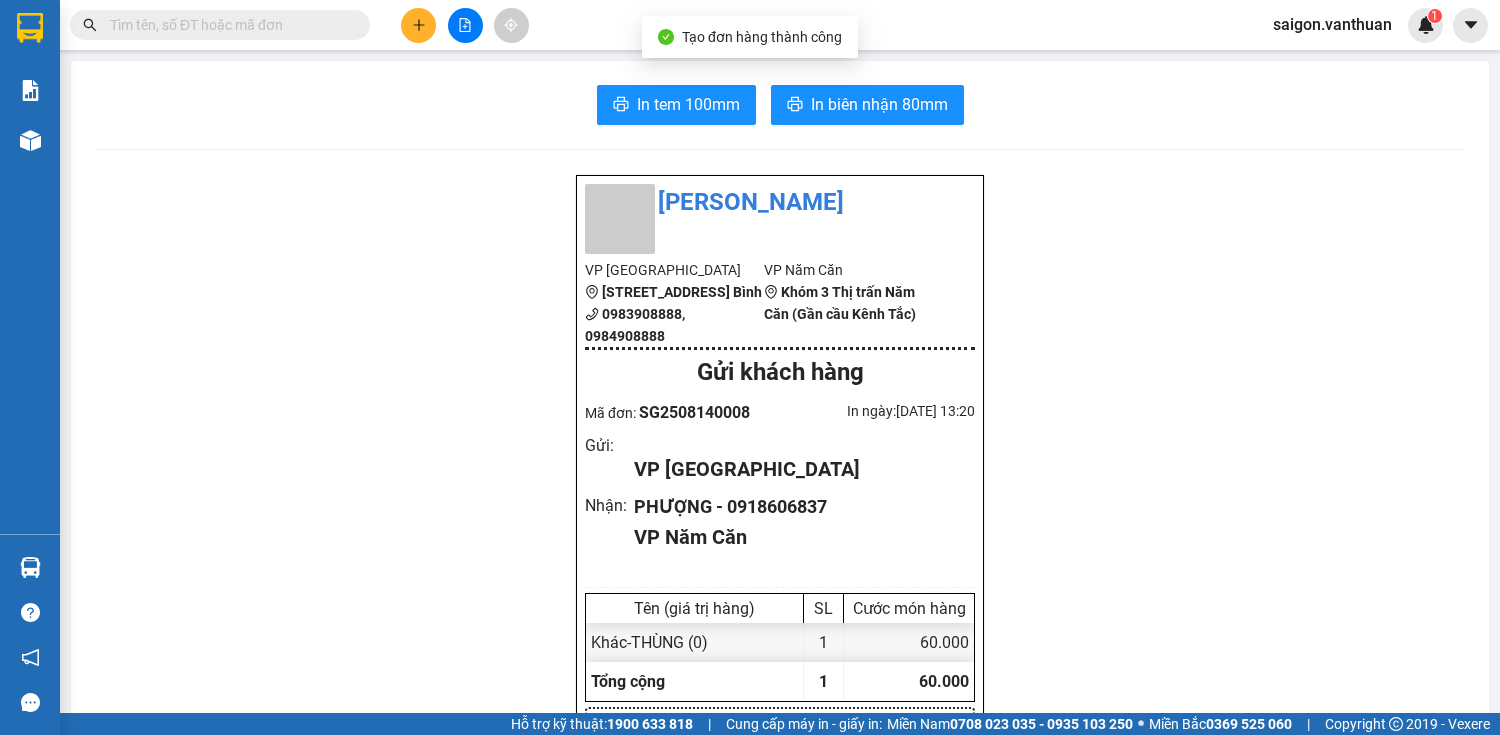
drag, startPoint x: 756, startPoint y: 106, endPoint x: 815, endPoint y: 108, distance: 59.0
click at [757, 105] on div "In tem 100mm In biên nhận 80mm" at bounding box center [780, 105] width 1370 height 40
click at [815, 108] on span "In biên nhận 80mm" at bounding box center [879, 104] width 137 height 25
click at [682, 100] on span "In tem 100mm" at bounding box center [688, 104] width 103 height 25
click at [423, 30] on icon "plus" at bounding box center [419, 25] width 14 height 14
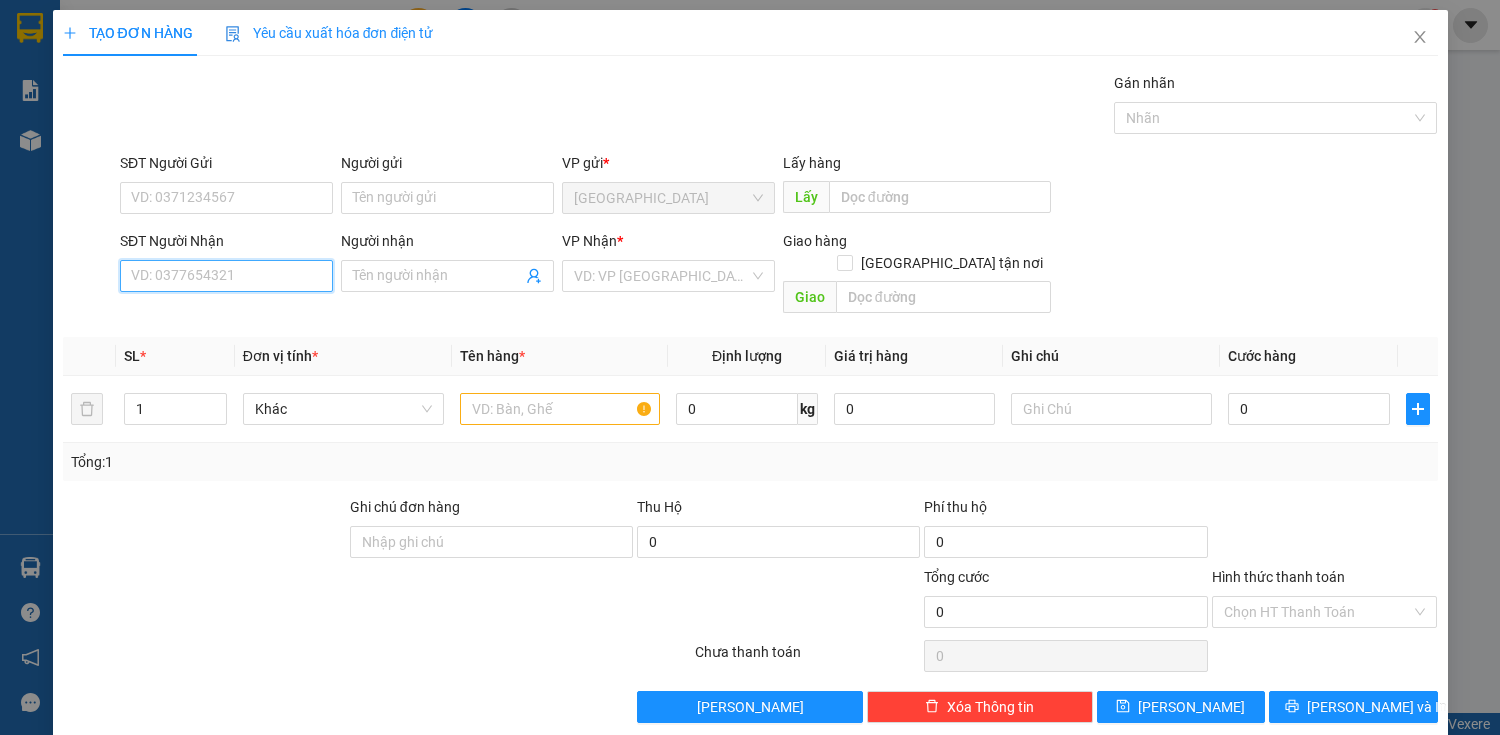
click at [176, 277] on input "SĐT Người Nhận" at bounding box center [226, 276] width 213 height 32
type input "0988140054"
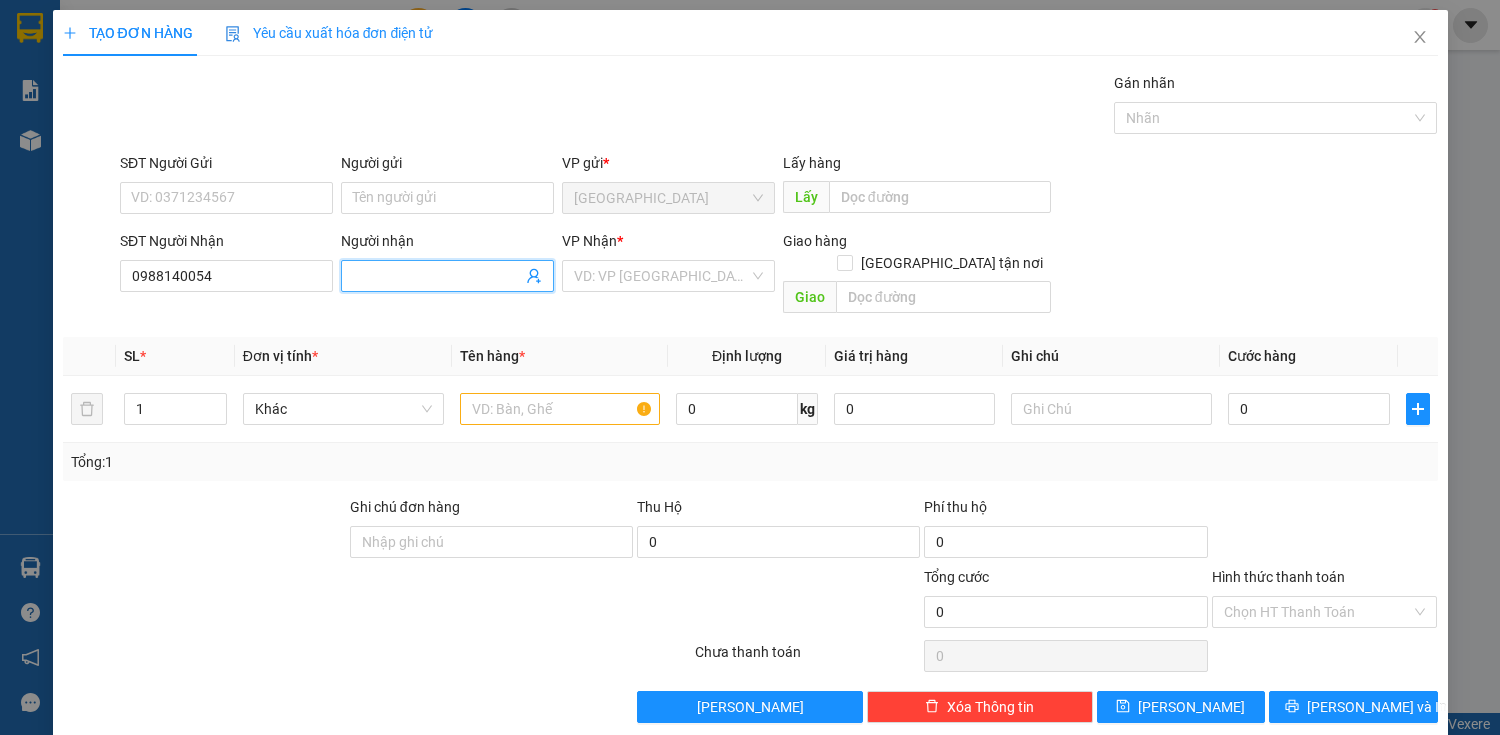
click at [365, 277] on input "Người nhận" at bounding box center [437, 276] width 169 height 22
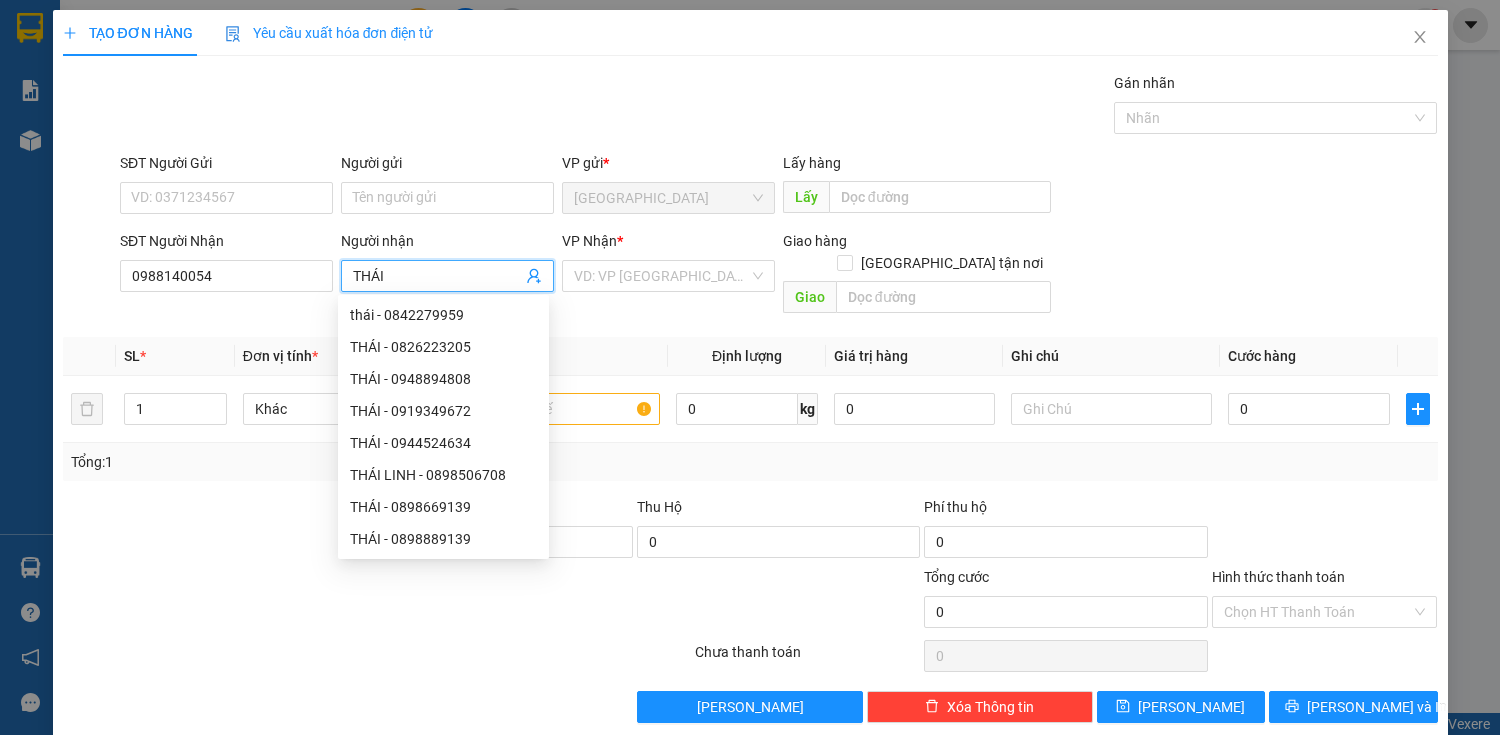
type input "THÁI"
drag, startPoint x: 669, startPoint y: 300, endPoint x: 673, endPoint y: 289, distance: 11.7
click at [673, 290] on div "Transit Pickup Surcharge Ids Transit Deliver Surcharge Ids Transit Deliver Surc…" at bounding box center [750, 397] width 1375 height 651
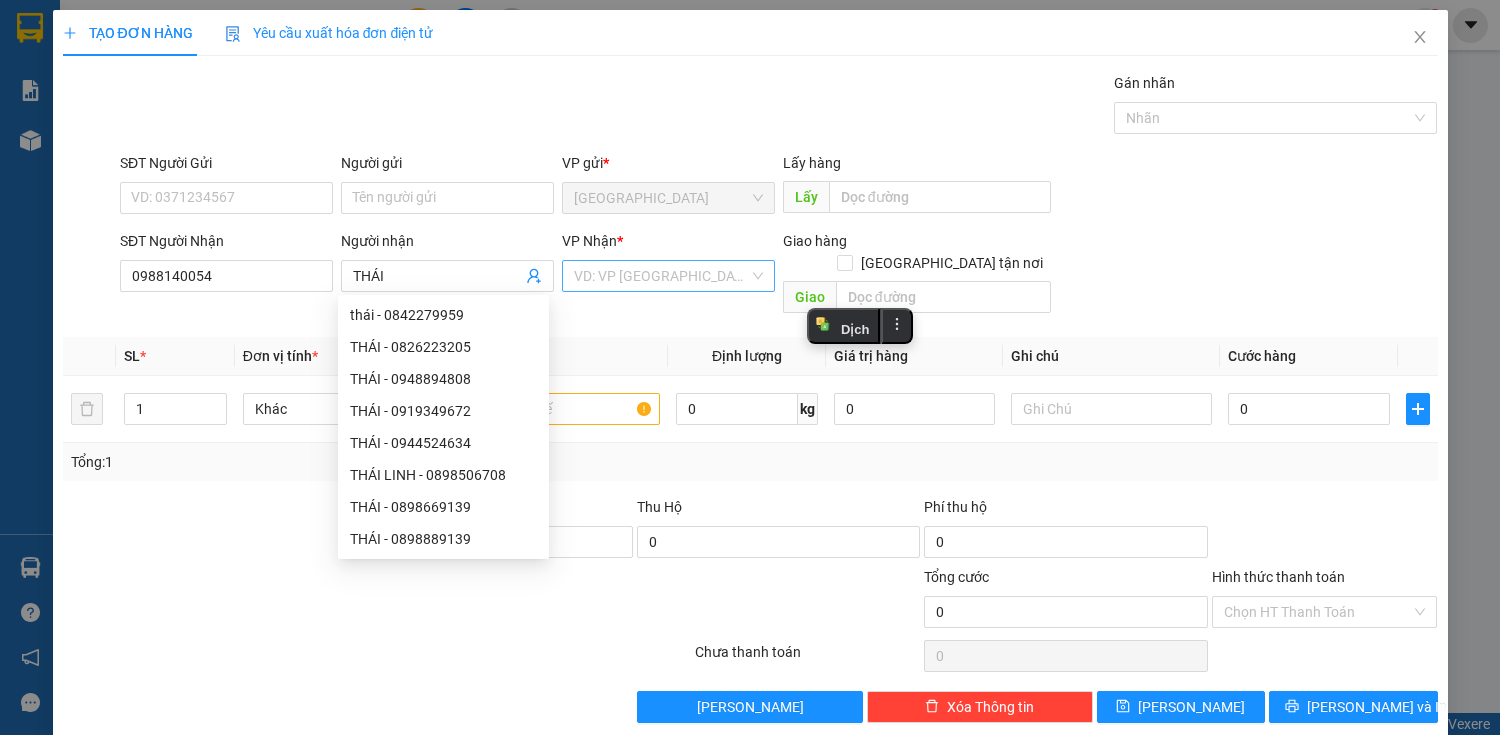
click at [673, 285] on input "search" at bounding box center [661, 276] width 175 height 30
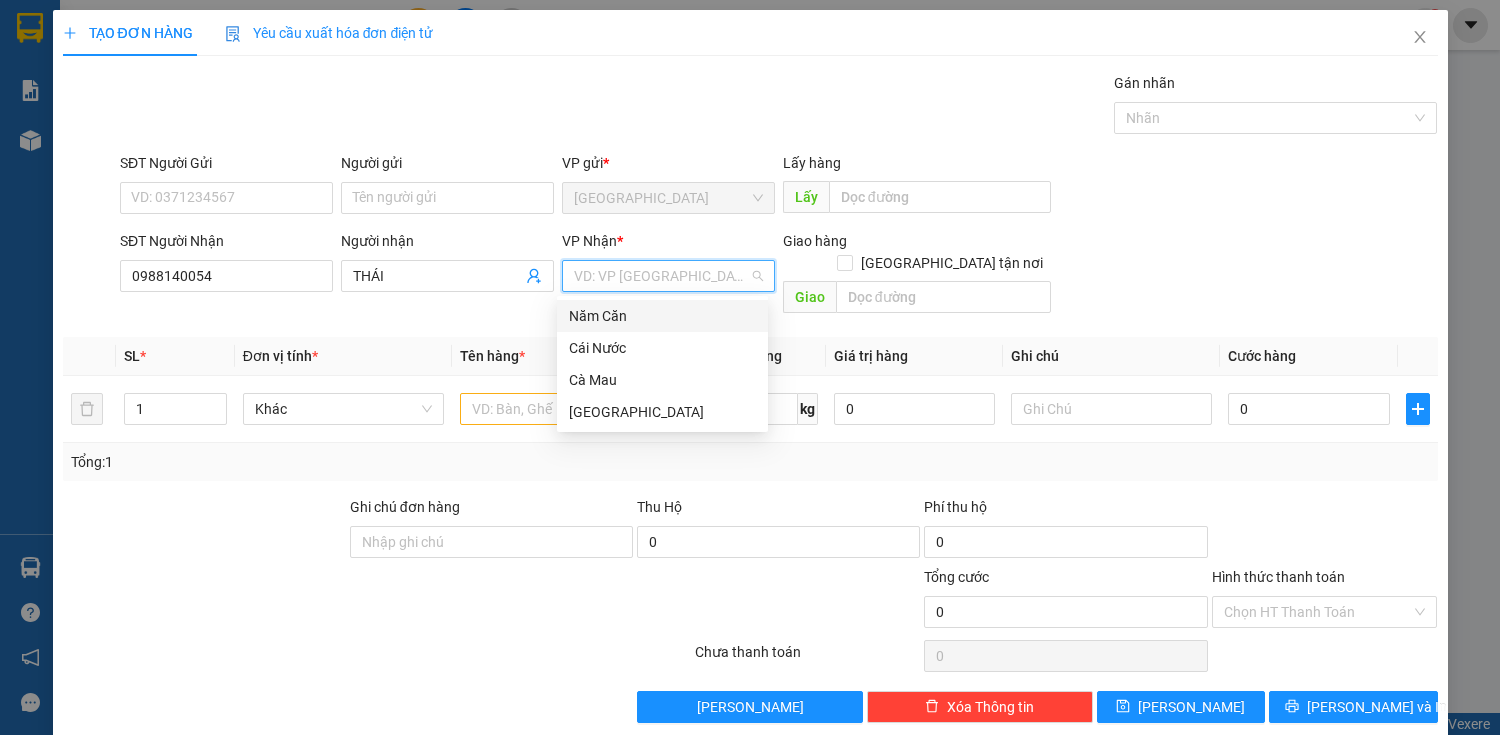
click at [650, 311] on div "Năm Căn" at bounding box center [662, 316] width 187 height 22
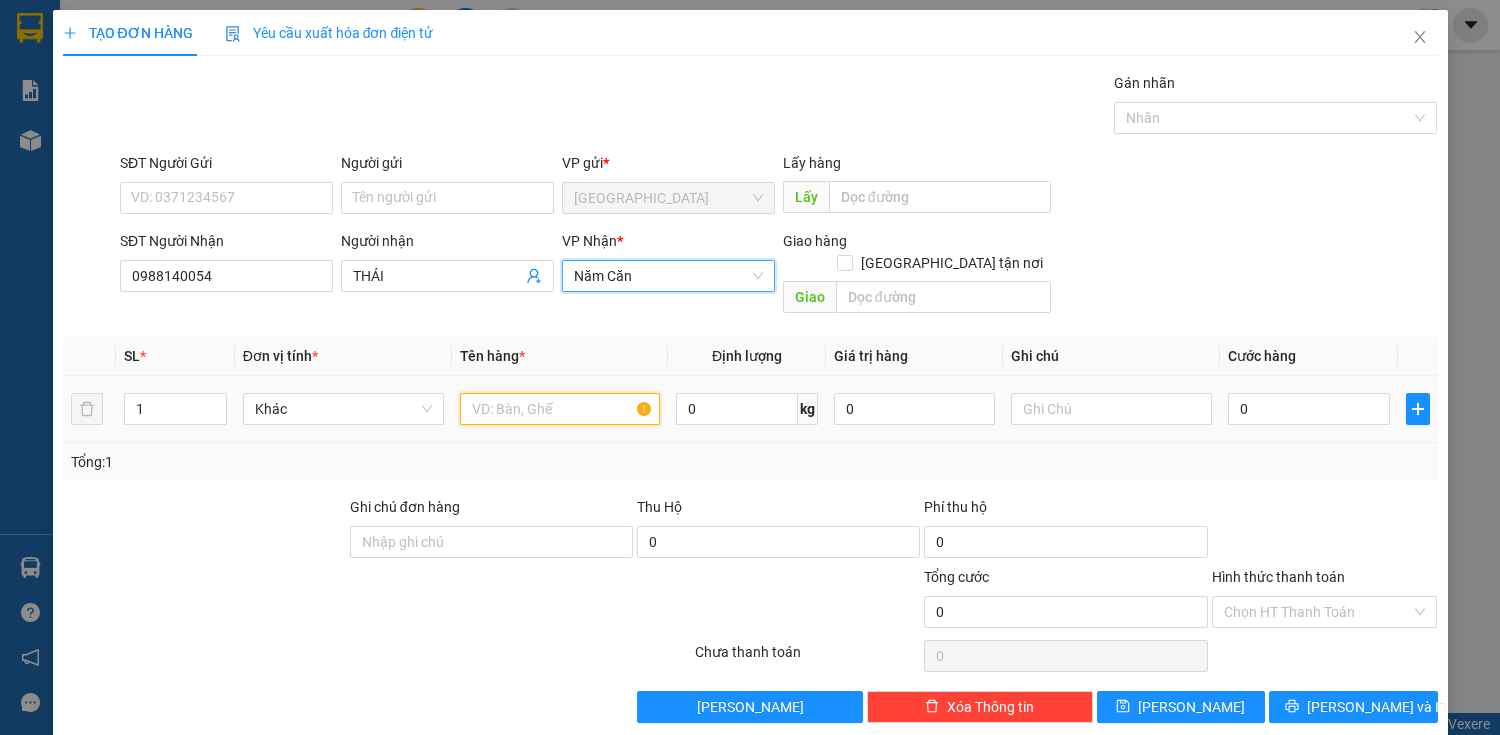
click at [570, 393] on input "text" at bounding box center [560, 409] width 201 height 32
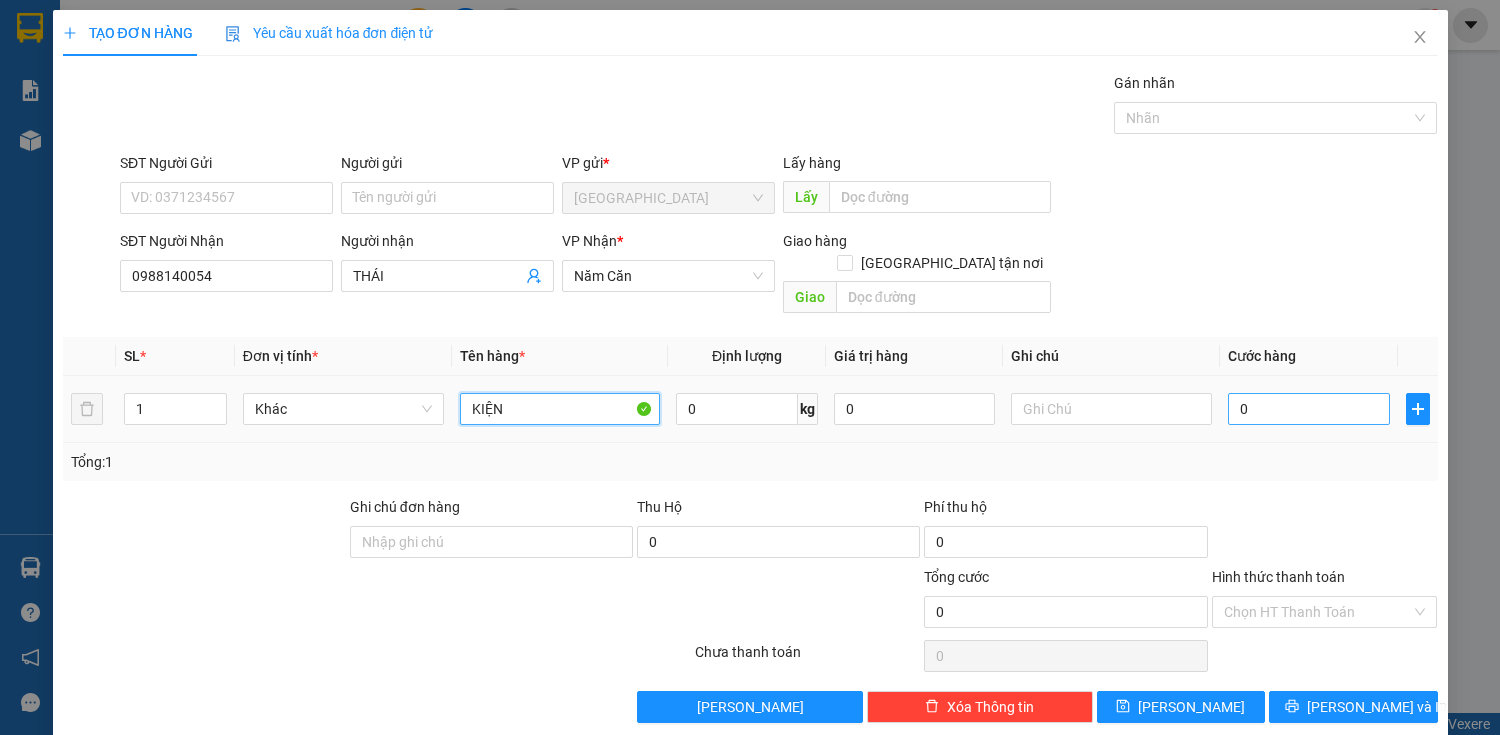
type input "KIỆN"
click at [1255, 393] on input "0" at bounding box center [1308, 409] width 161 height 32
click at [214, 398] on span "up" at bounding box center [216, 404] width 12 height 12
type input "29"
drag, startPoint x: 566, startPoint y: 406, endPoint x: 580, endPoint y: 385, distance: 25.2
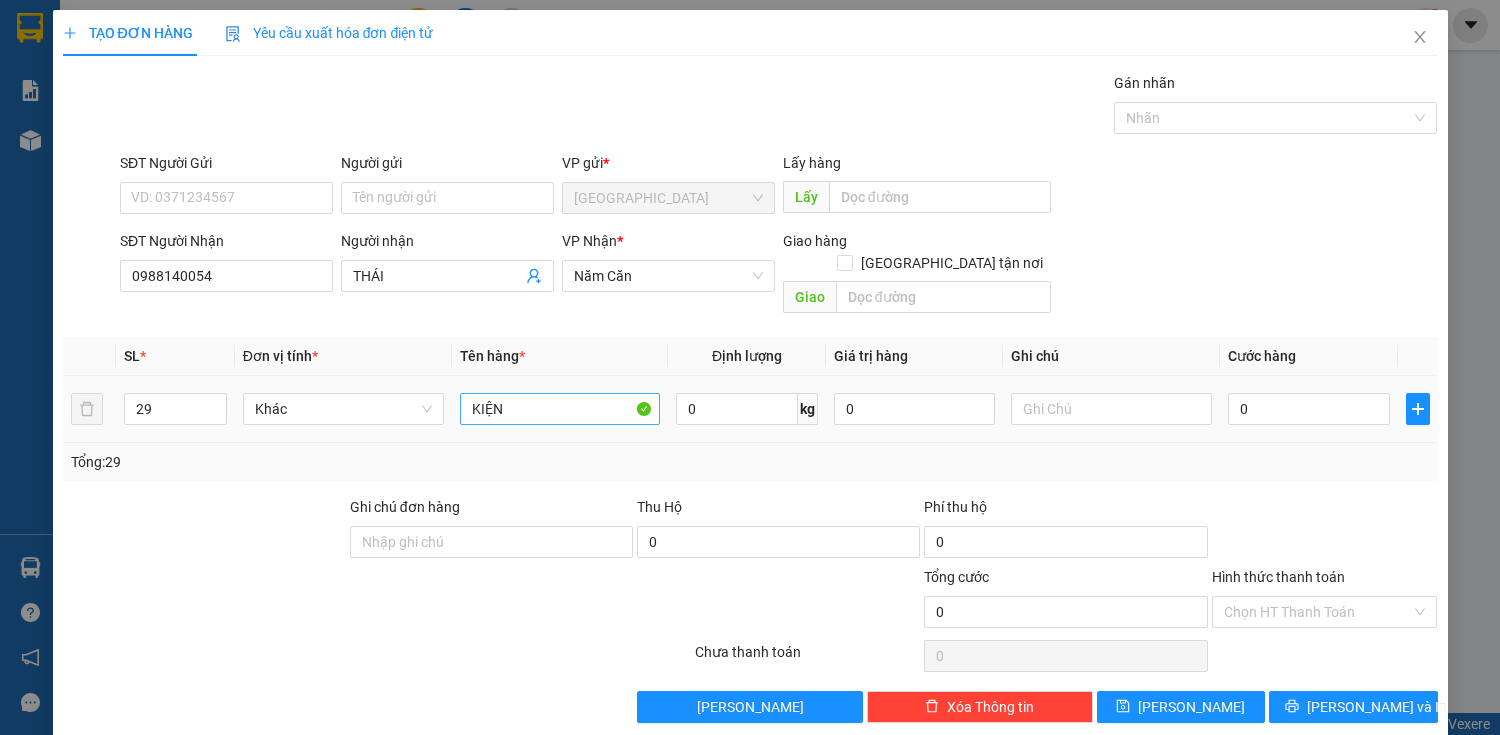
click at [568, 404] on td "KIỆN" at bounding box center [560, 409] width 217 height 67
click at [583, 393] on input "KIỆN" at bounding box center [560, 409] width 201 height 32
click at [1283, 396] on input "0" at bounding box center [1308, 409] width 161 height 32
type input "4"
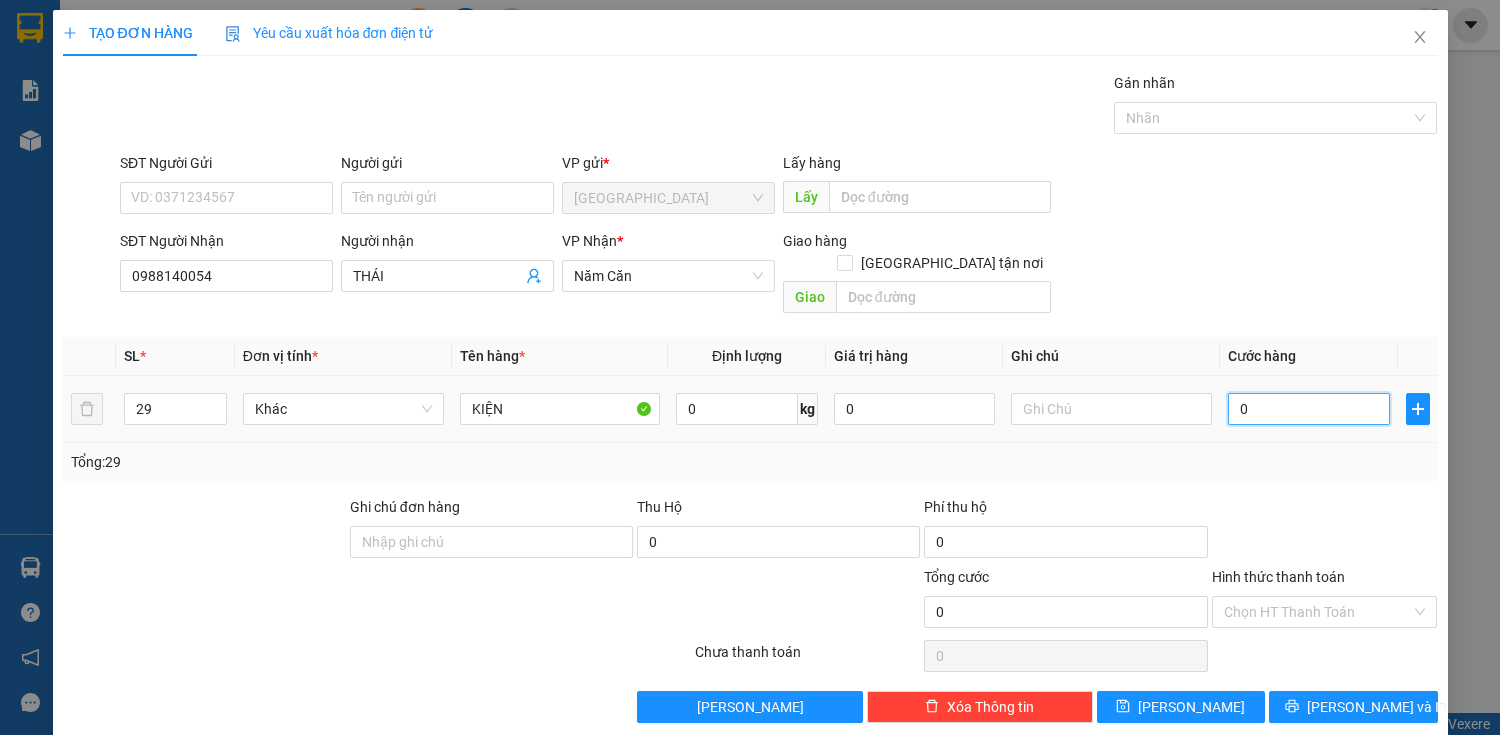
type input "4"
type input "40"
type input "400"
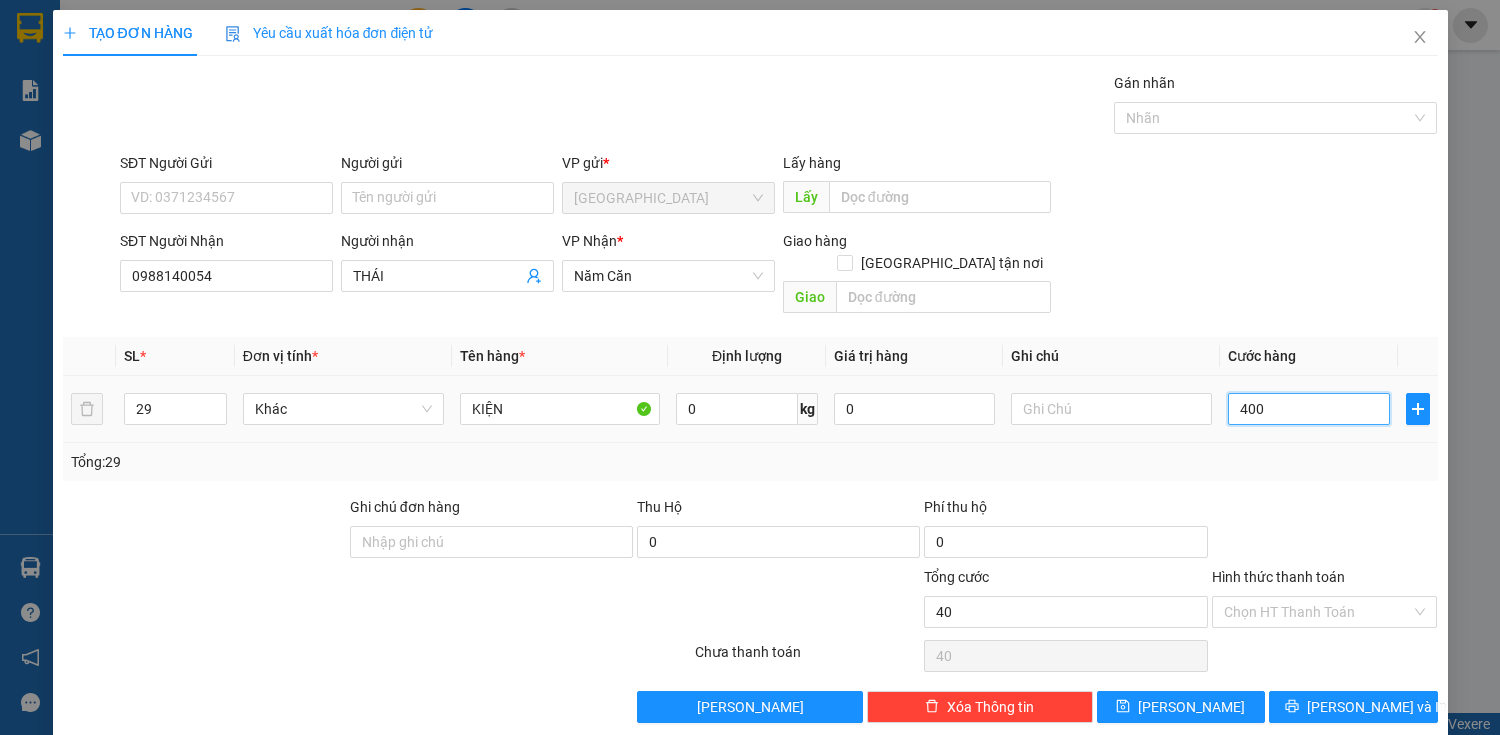
type input "400"
type input "4.000"
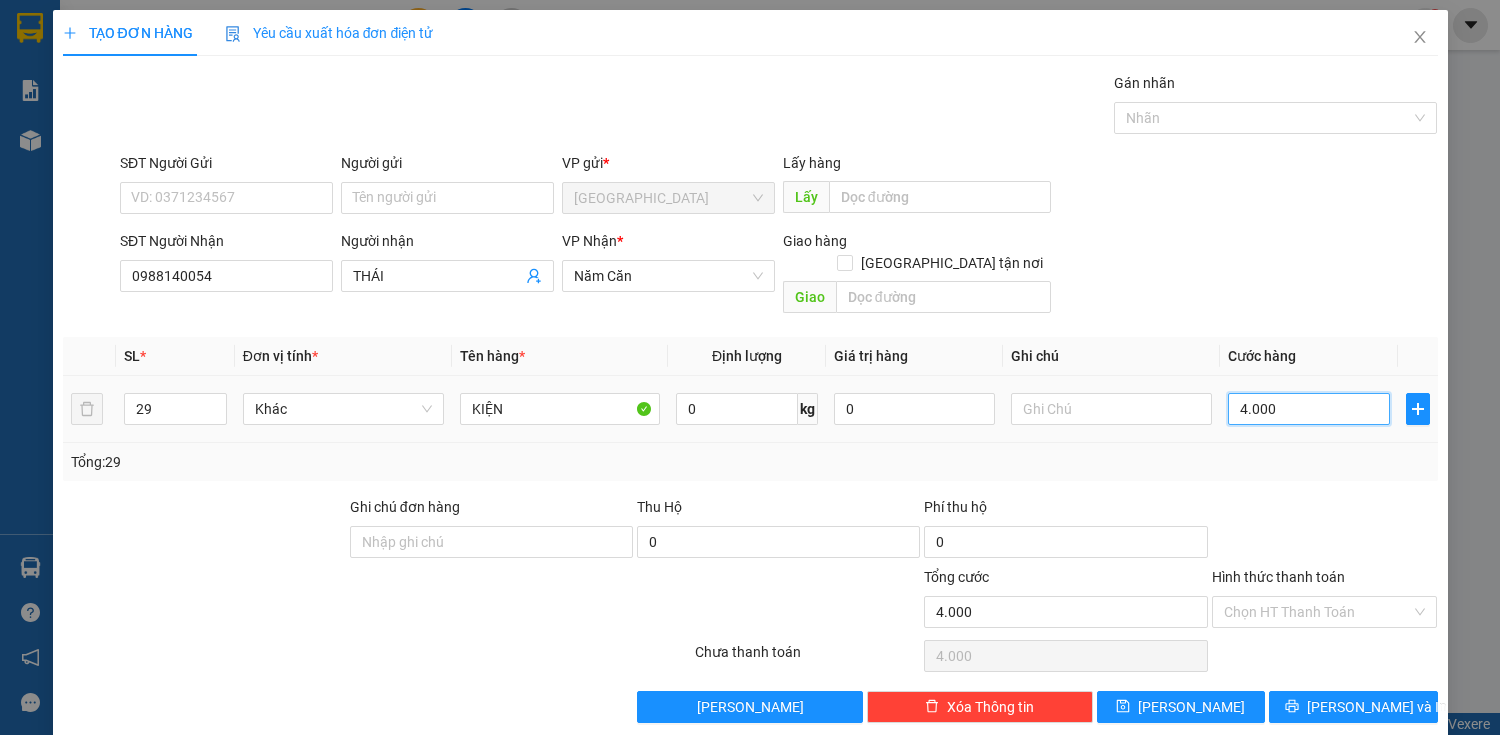
type input "40.000"
type input "400.000"
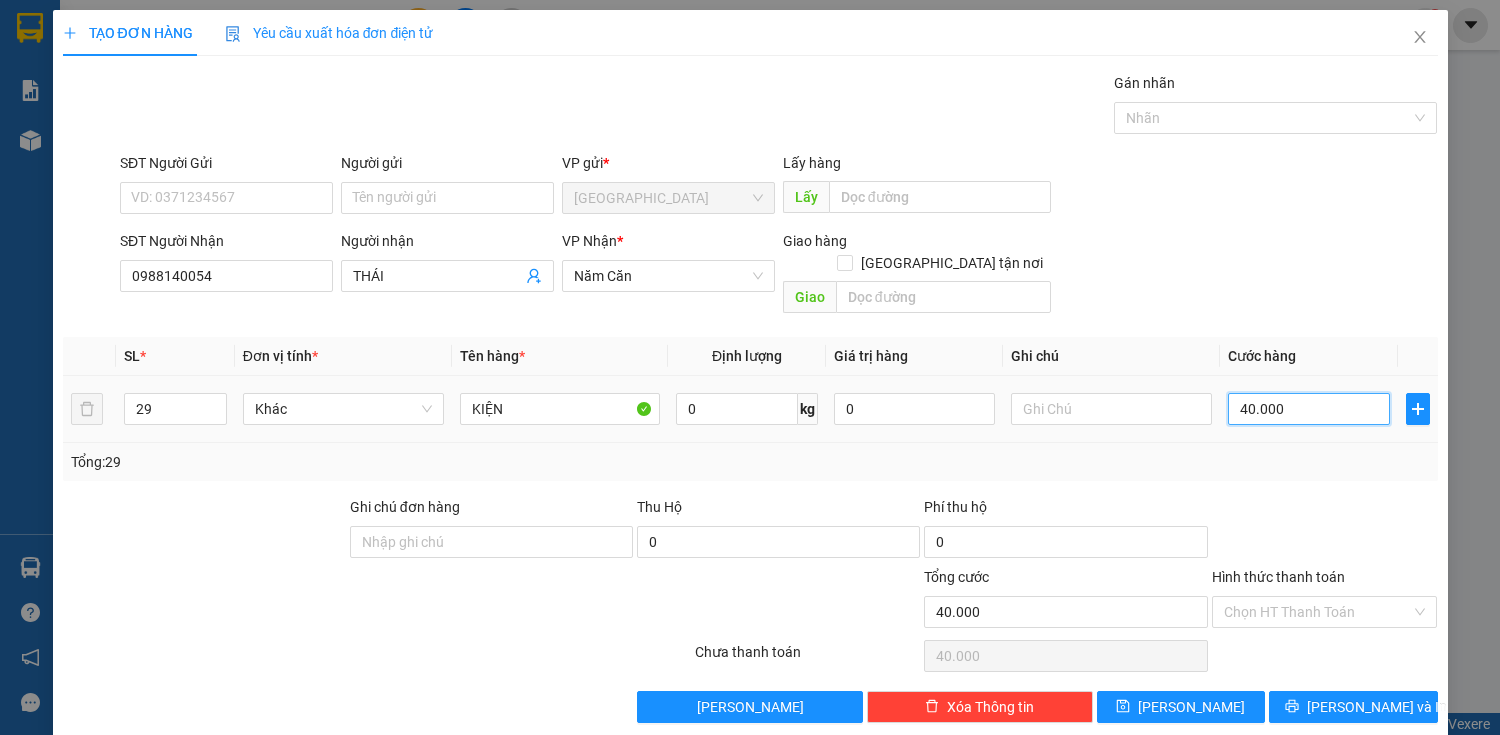
type input "400.000"
click at [1319, 597] on input "Hình thức thanh toán" at bounding box center [1318, 612] width 188 height 30
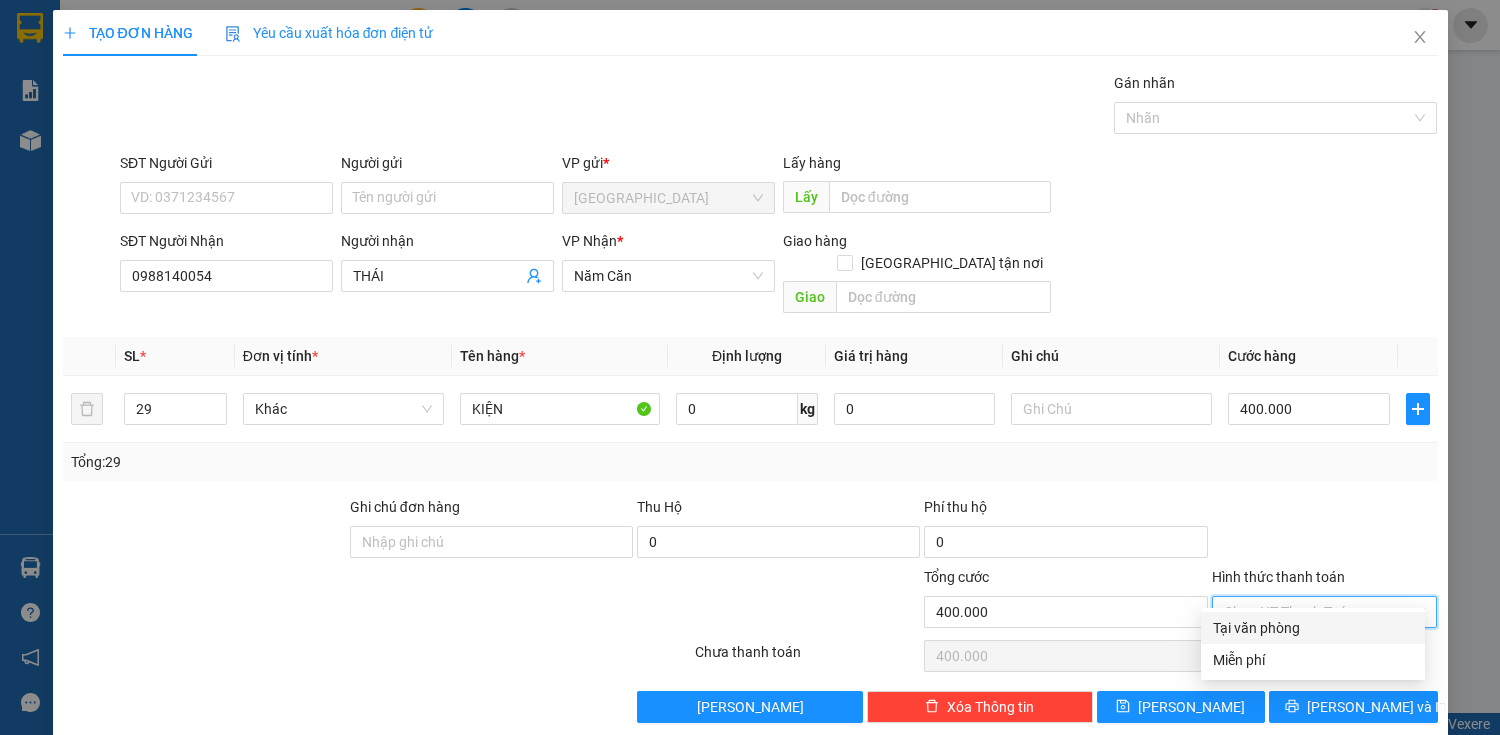
click at [1335, 639] on div "Tại văn phòng" at bounding box center [1313, 628] width 224 height 32
type input "0"
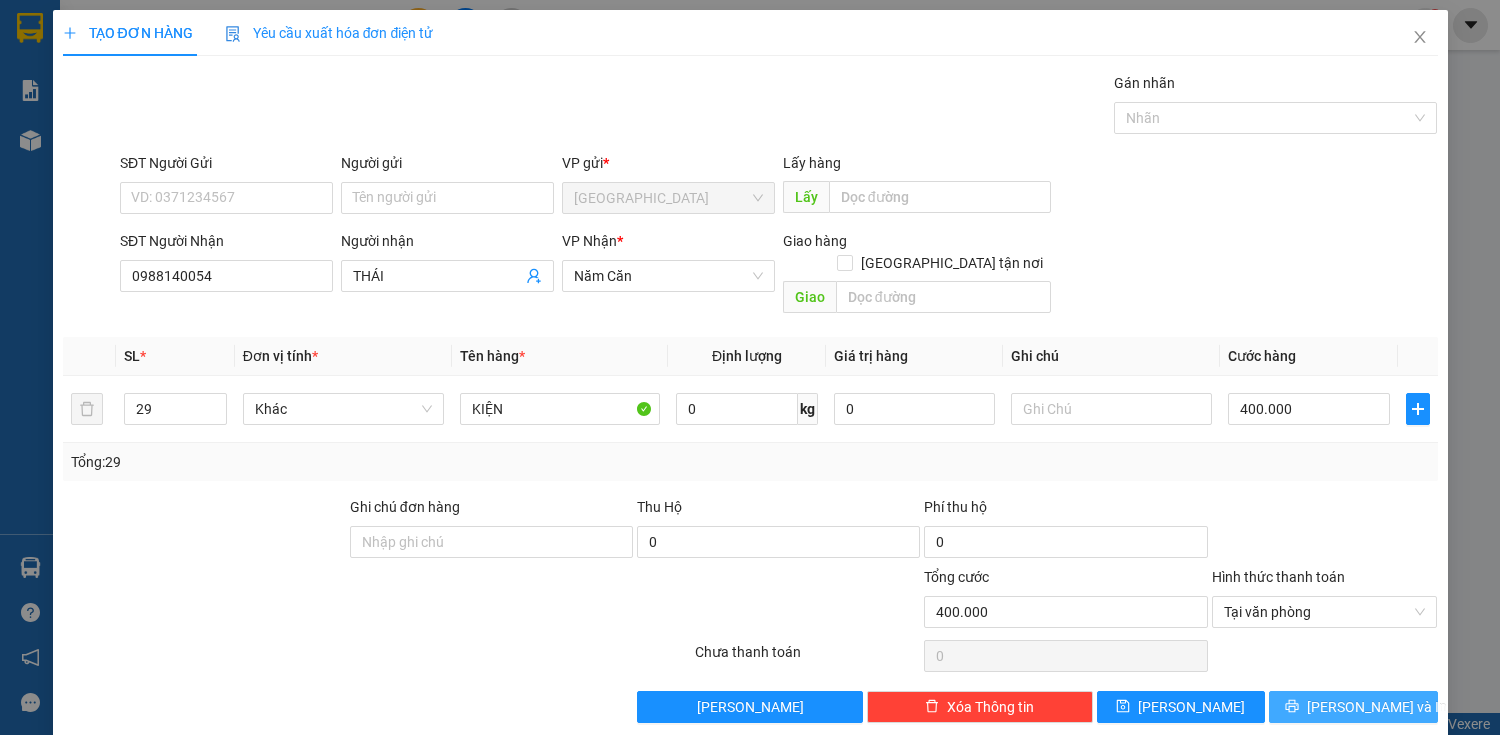
click at [1335, 696] on span "[PERSON_NAME] và In" at bounding box center [1377, 707] width 140 height 22
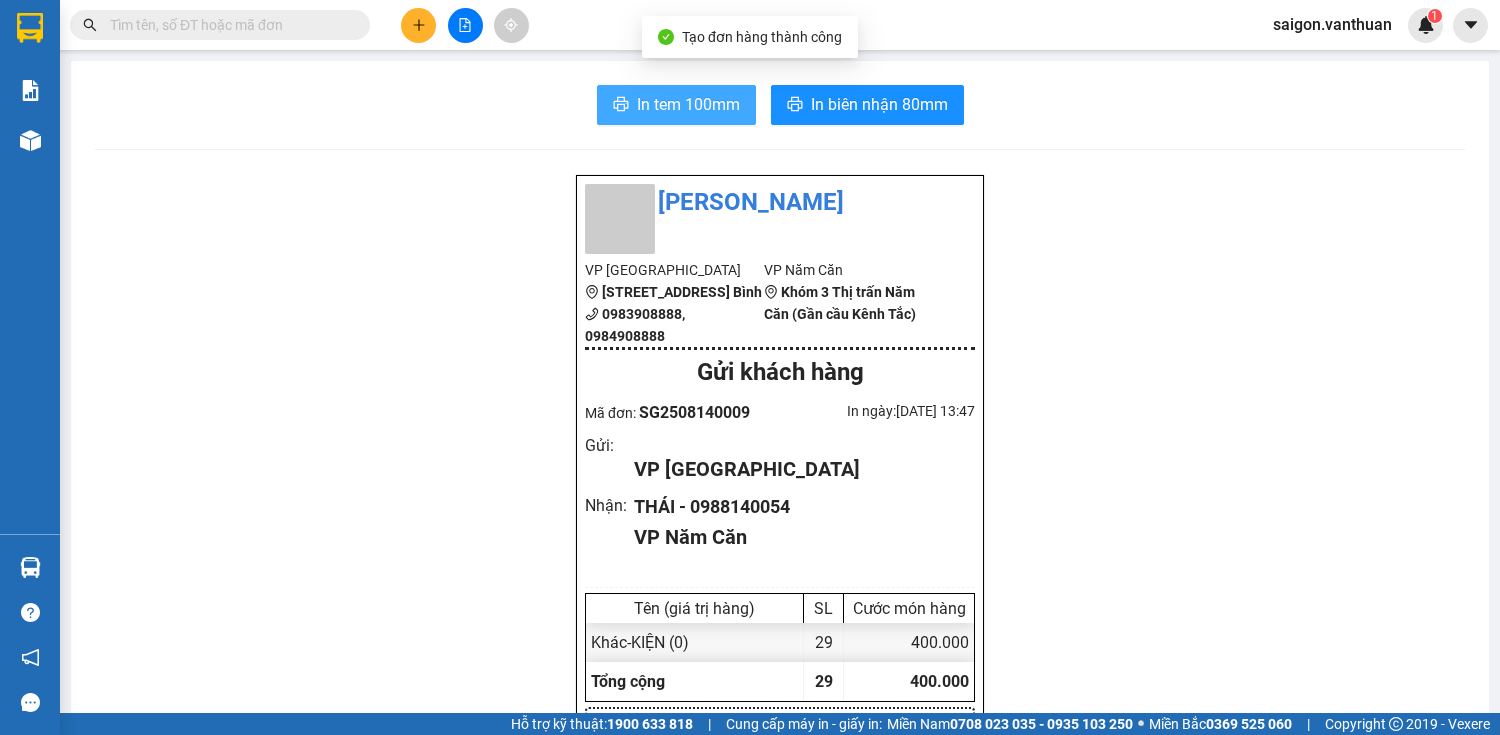
click at [671, 108] on span "In tem 100mm" at bounding box center [688, 104] width 103 height 25
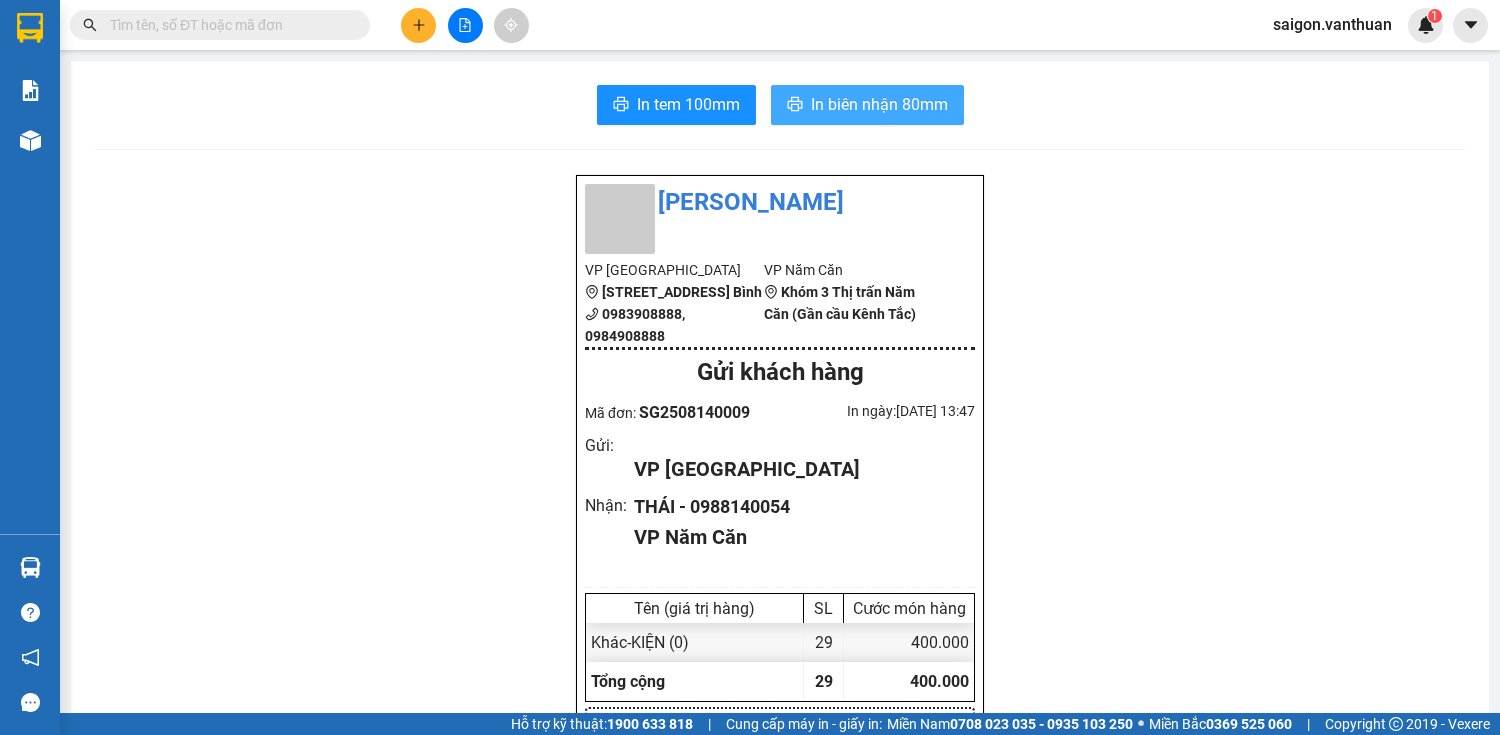
click at [881, 93] on span "In biên nhận 80mm" at bounding box center [879, 104] width 137 height 25
